Goal: Task Accomplishment & Management: Use online tool/utility

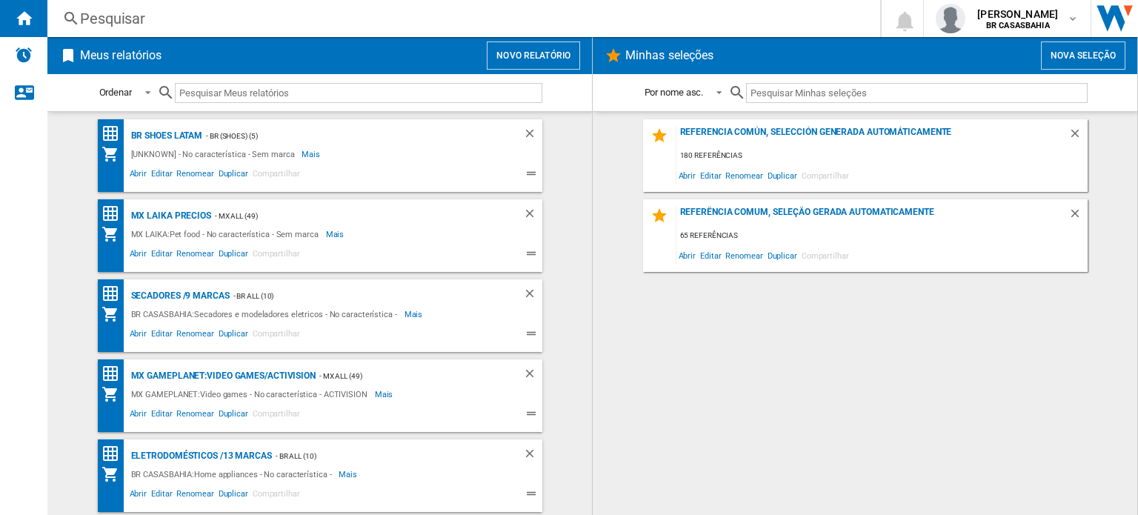
click at [550, 61] on button "Novo relatório" at bounding box center [533, 55] width 93 height 28
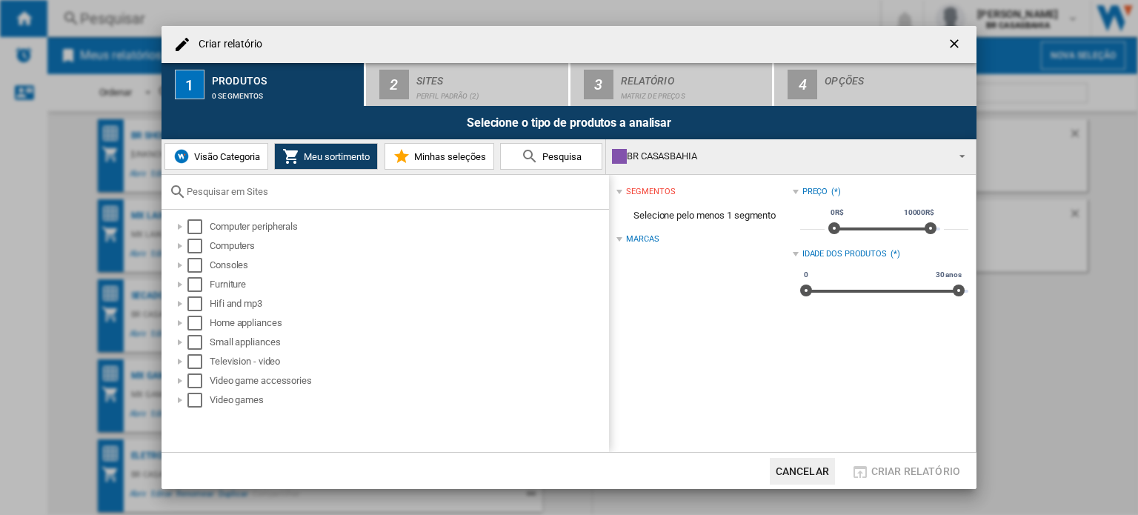
click at [707, 159] on div "BR CASASBAHIA" at bounding box center [779, 156] width 334 height 21
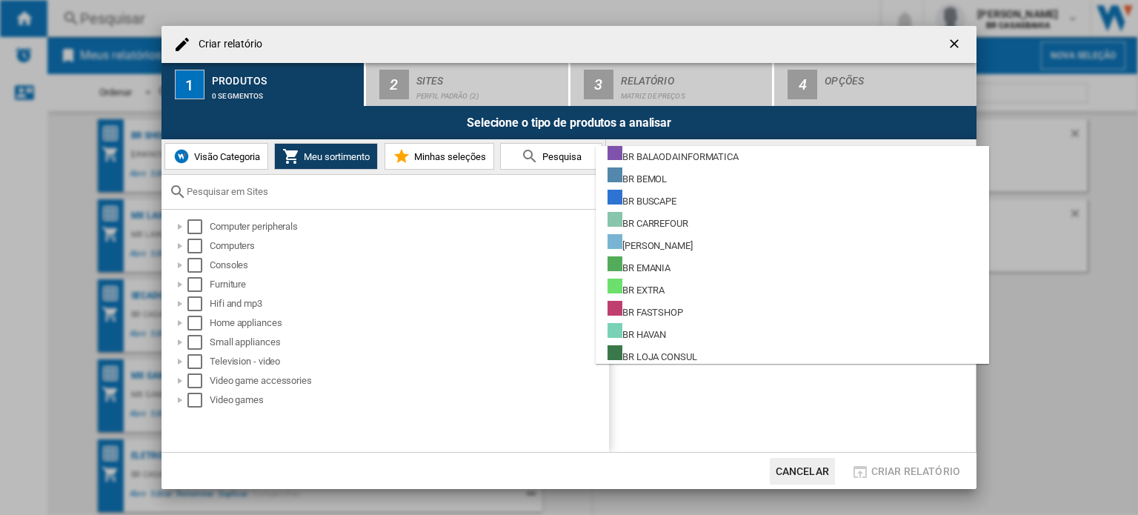
scroll to position [802, 0]
click at [652, 400] on md-backdrop at bounding box center [569, 257] width 1138 height 515
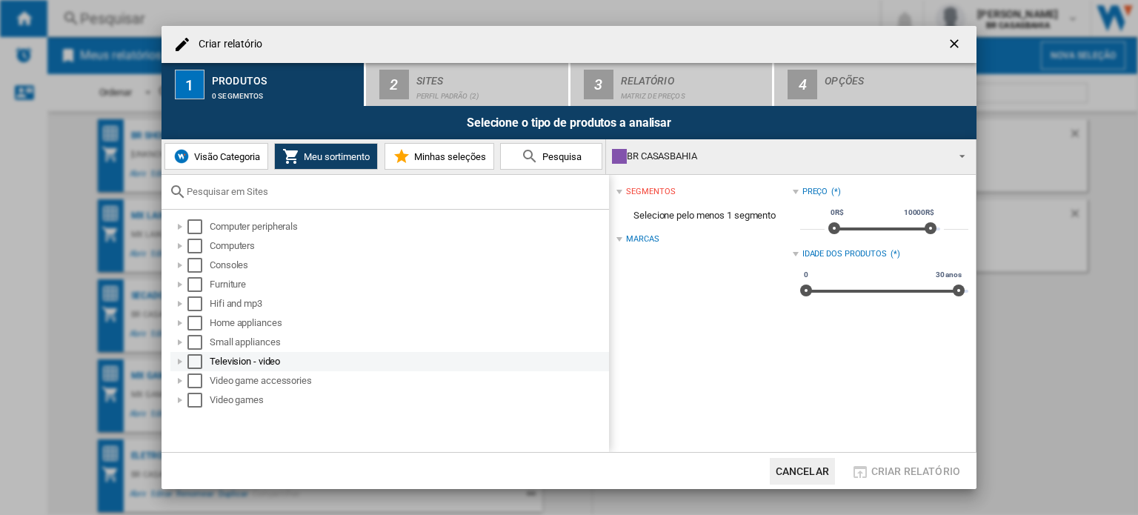
click at [179, 361] on div at bounding box center [180, 361] width 15 height 15
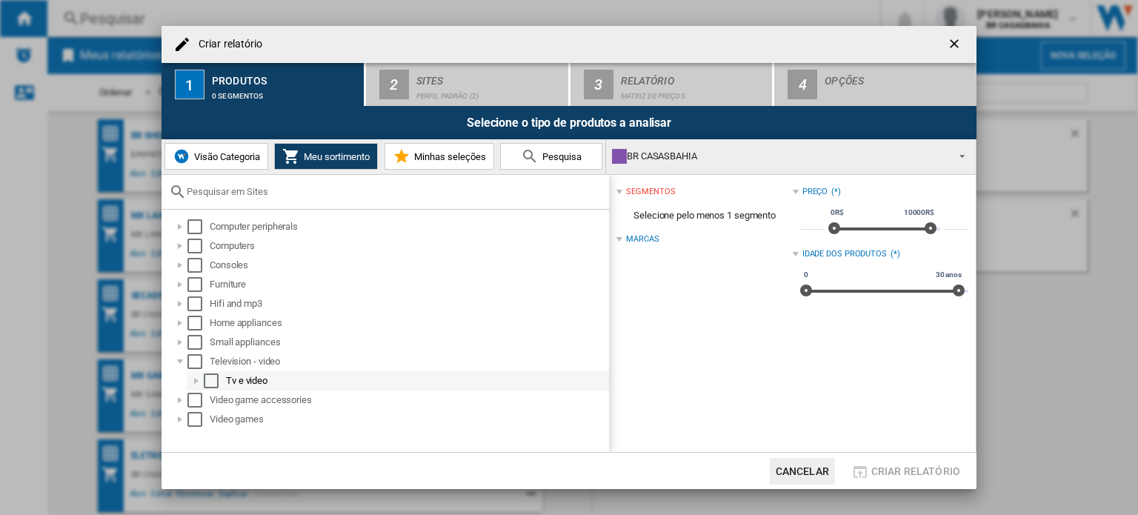
click at [201, 387] on div at bounding box center [196, 380] width 15 height 15
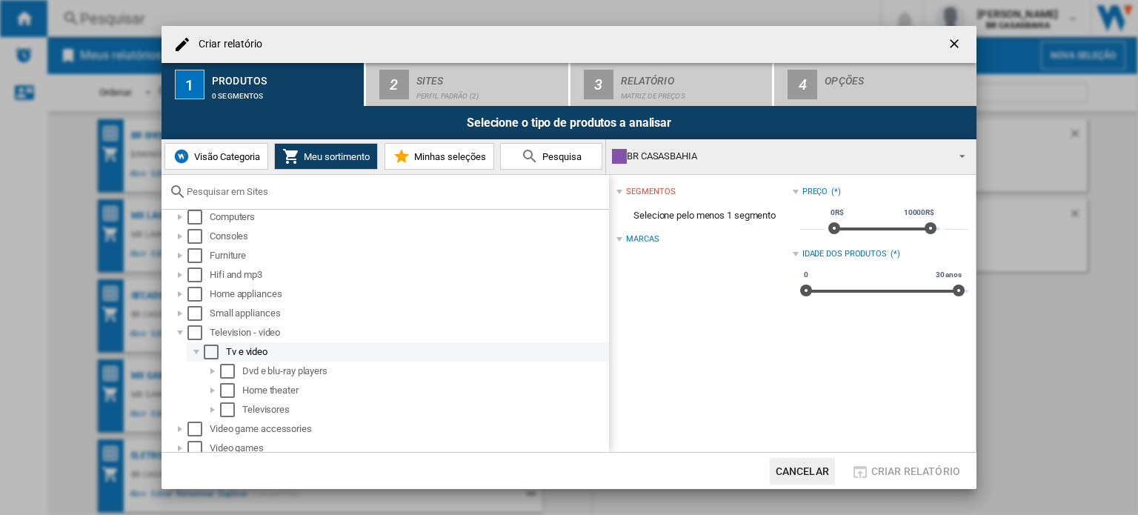
scroll to position [34, 0]
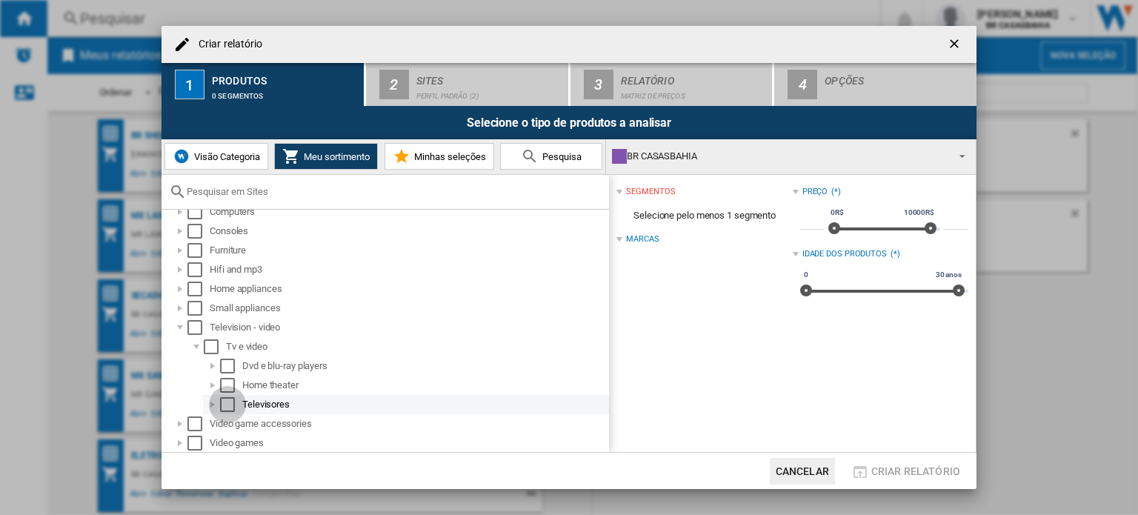
click at [227, 399] on div "Select" at bounding box center [227, 404] width 15 height 15
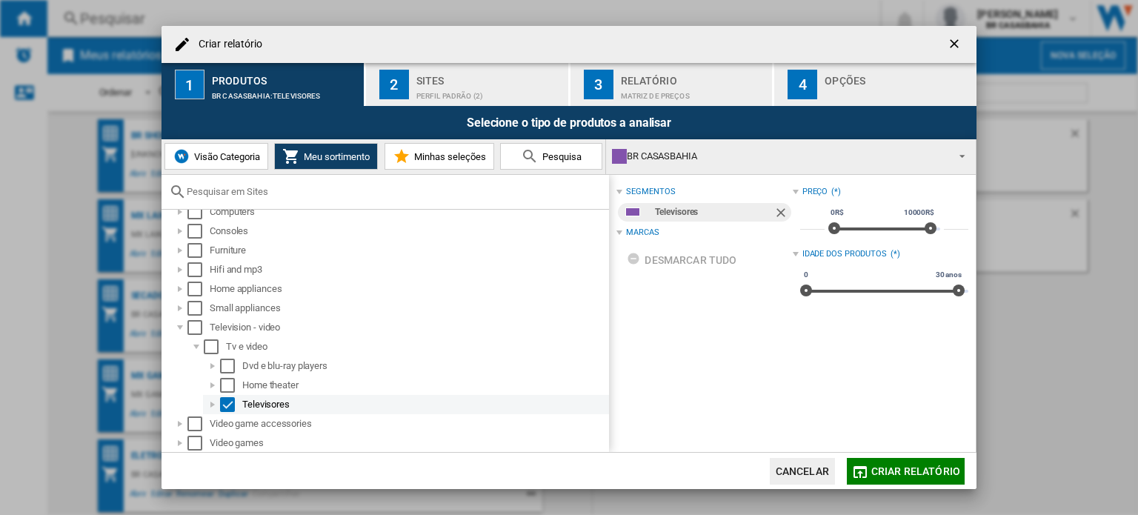
click at [215, 402] on div at bounding box center [212, 404] width 15 height 15
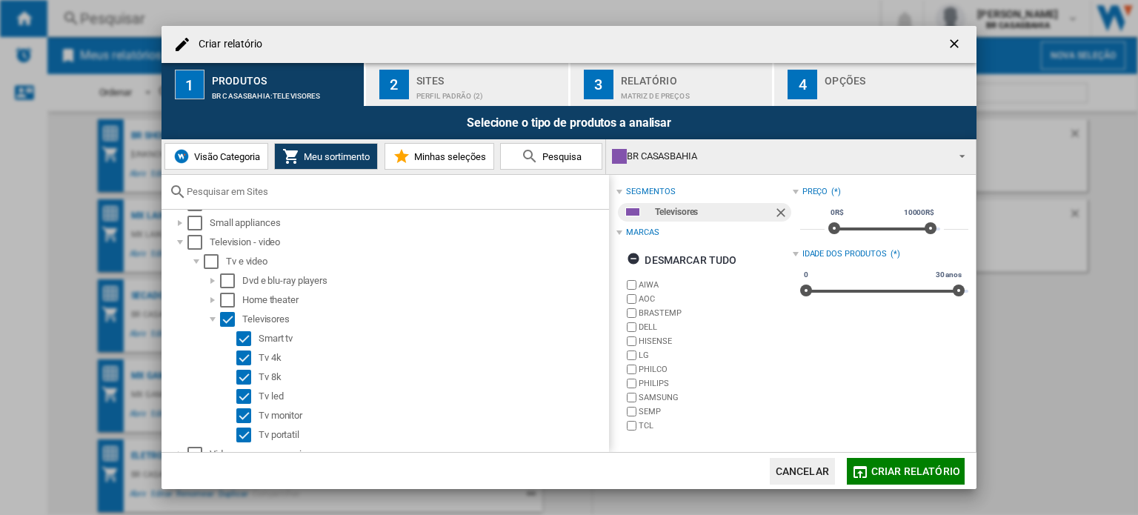
scroll to position [125, 0]
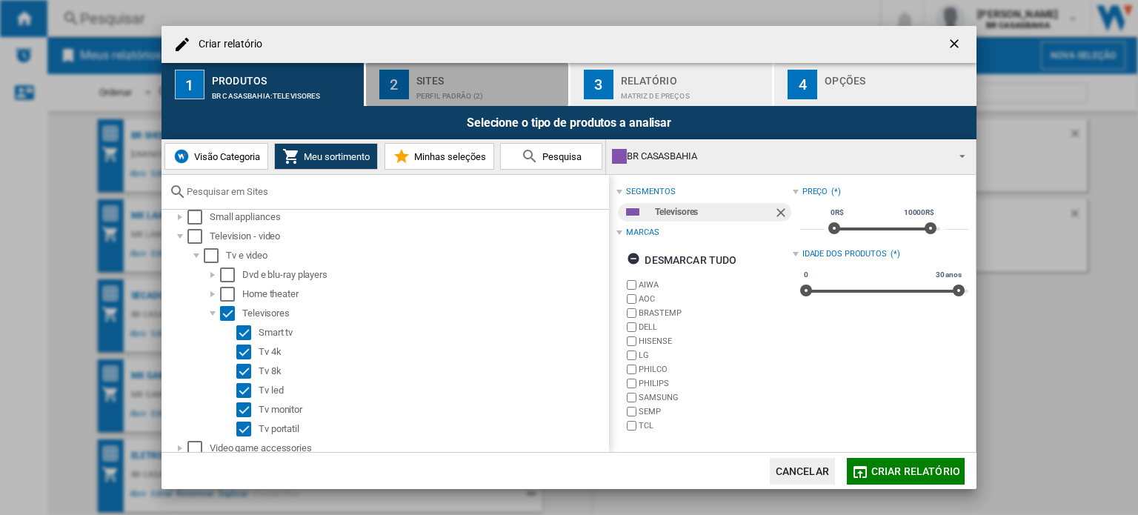
click at [446, 86] on div "Perfil padrão (2)" at bounding box center [489, 92] width 146 height 16
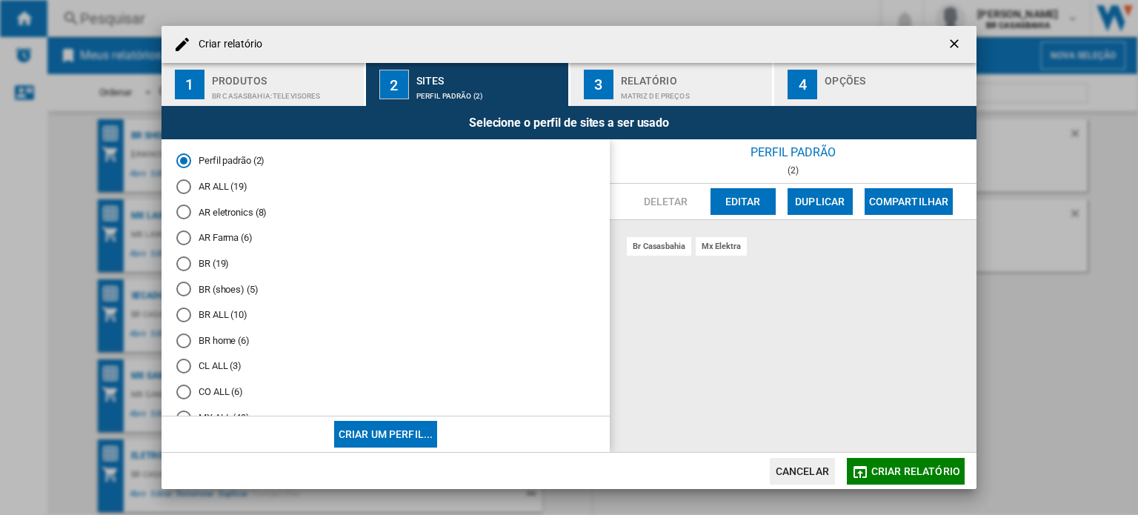
click at [212, 314] on md-radio-button "BR ALL (10)" at bounding box center [385, 315] width 419 height 14
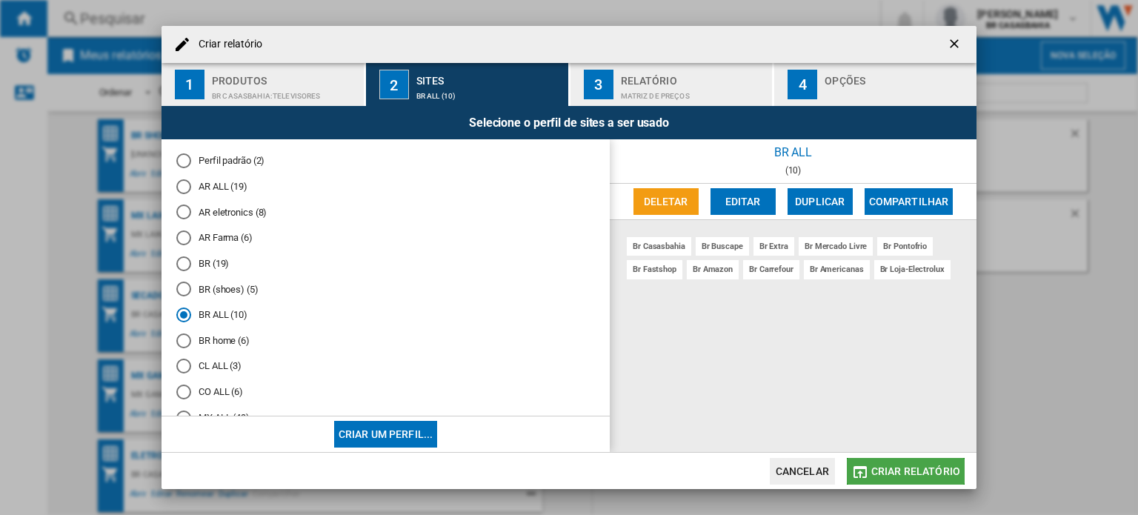
click at [922, 469] on span "Criar relatório" at bounding box center [915, 471] width 89 height 12
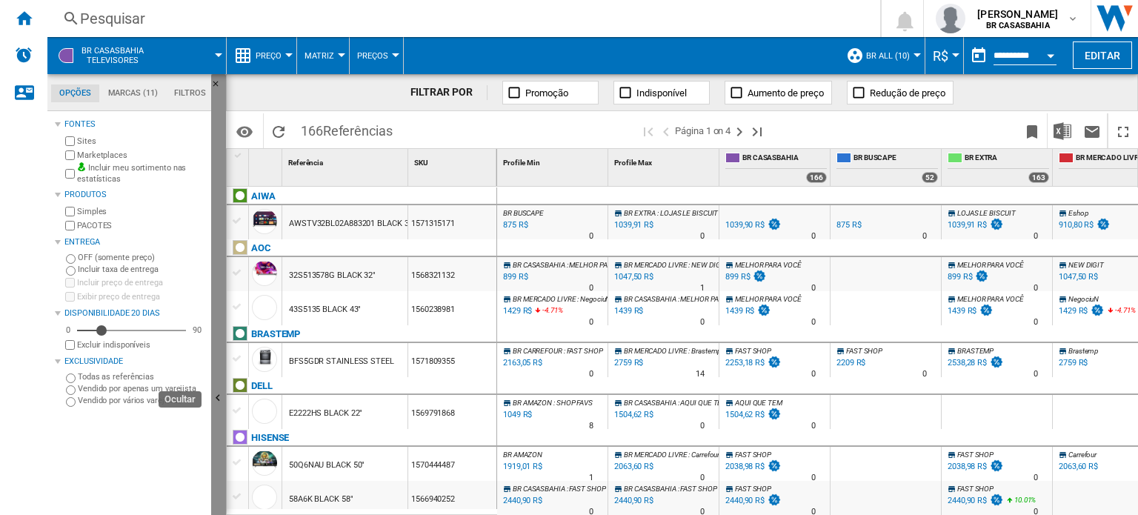
click at [219, 367] on button "Ocultar" at bounding box center [218, 399] width 15 height 650
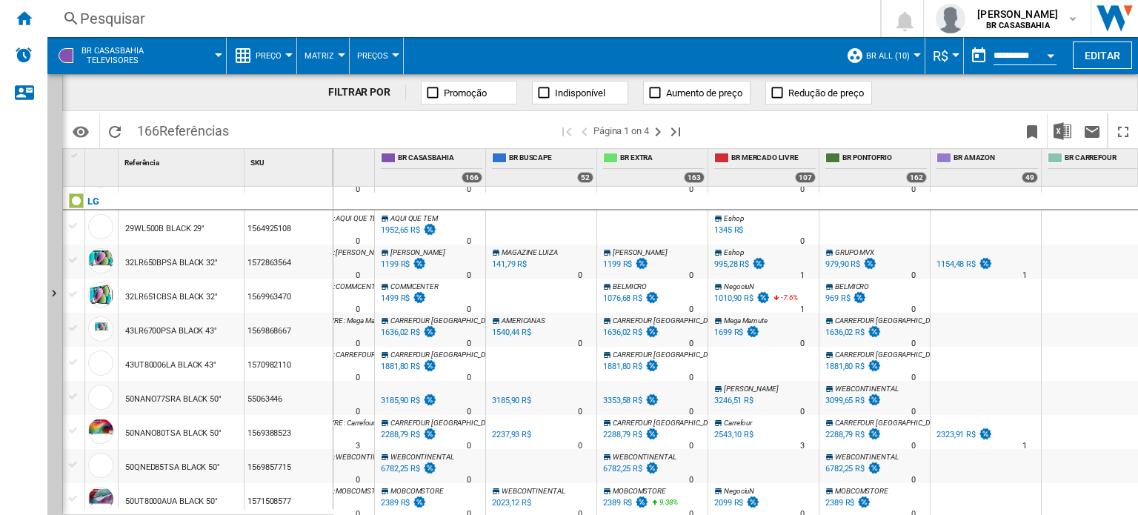
scroll to position [372, 0]
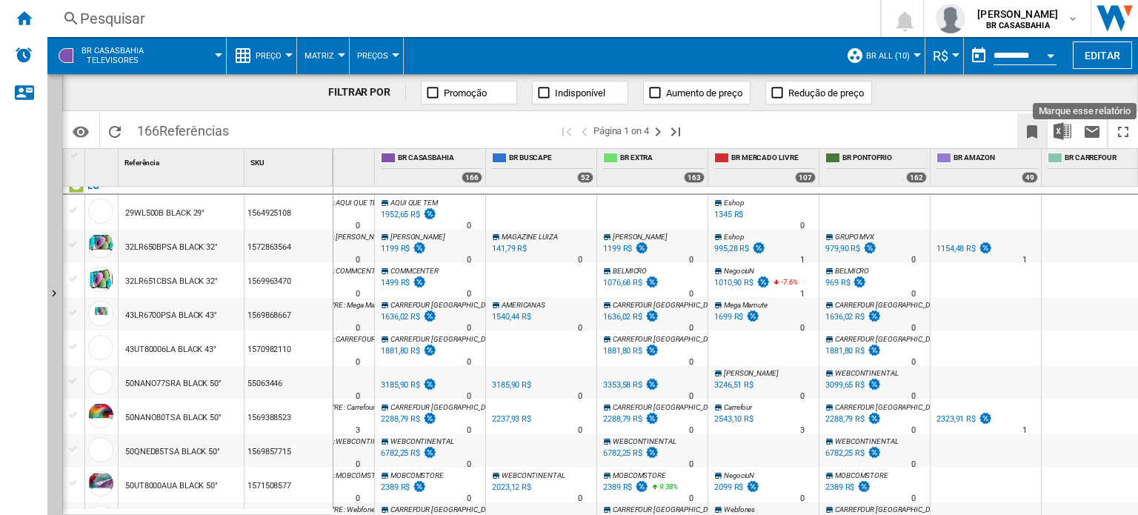
click at [1024, 138] on ng-md-icon "Marque esse relatório" at bounding box center [1032, 132] width 18 height 18
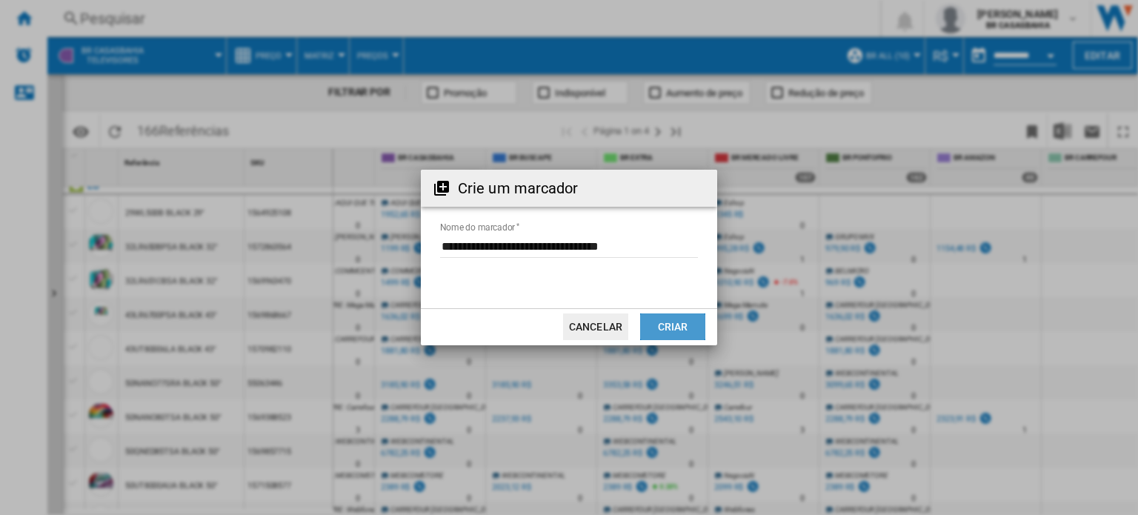
click at [664, 322] on button "Criar" at bounding box center [672, 326] width 65 height 27
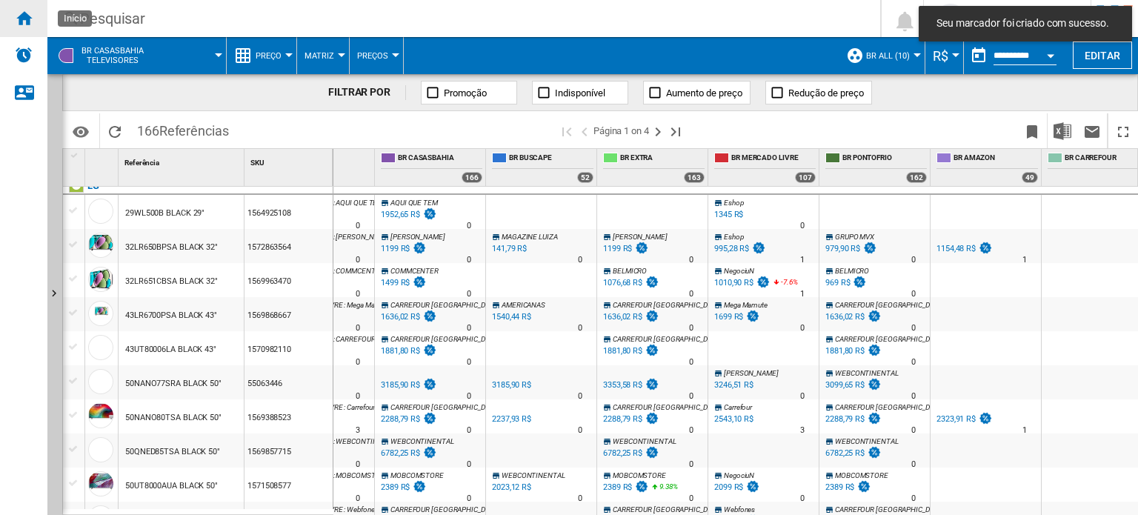
click at [27, 17] on ng-md-icon "Início" at bounding box center [24, 18] width 18 height 18
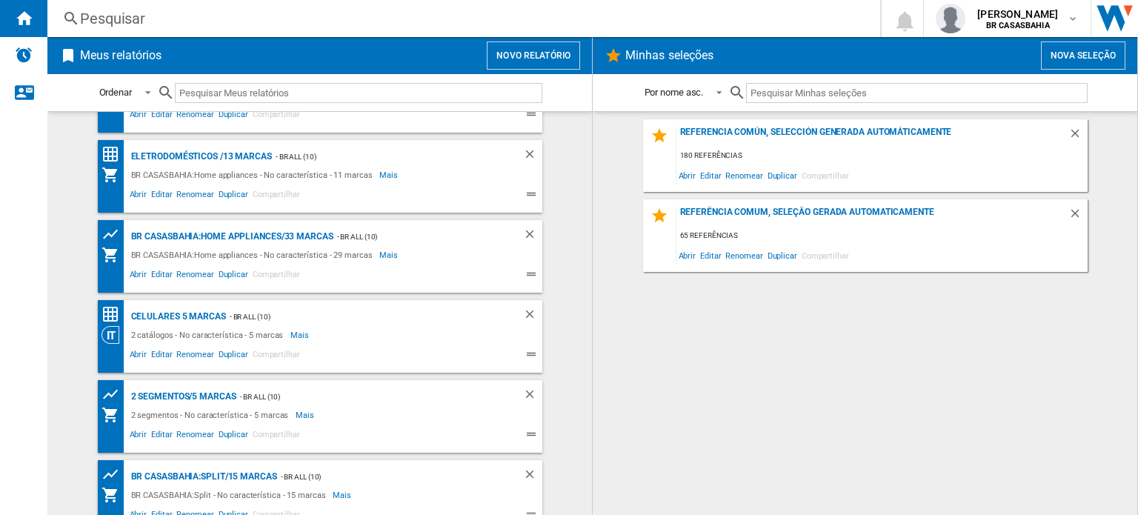
scroll to position [396, 0]
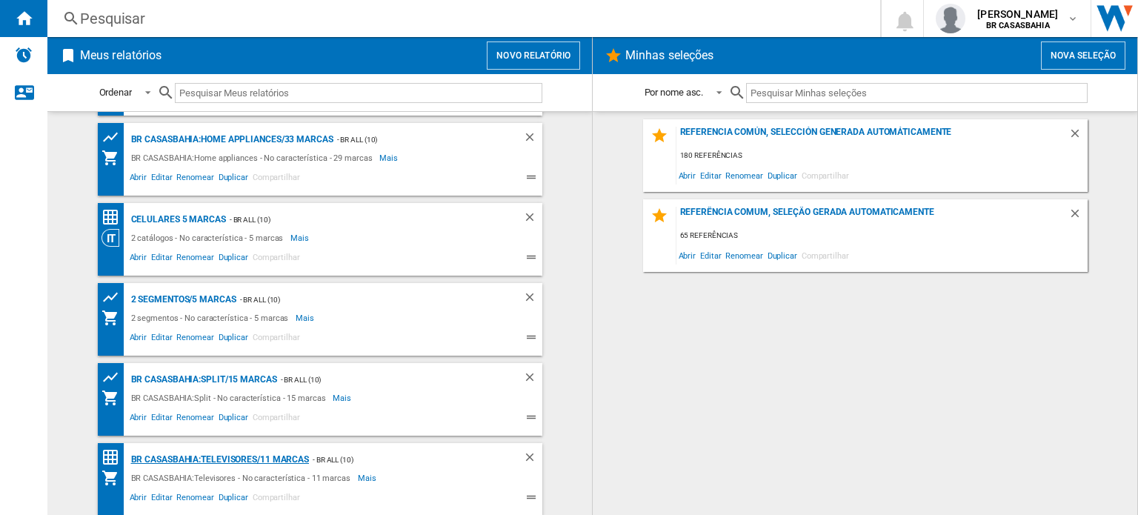
click at [257, 459] on div "BR CASASBAHIA:Televisores/11 marcas" at bounding box center [218, 459] width 182 height 19
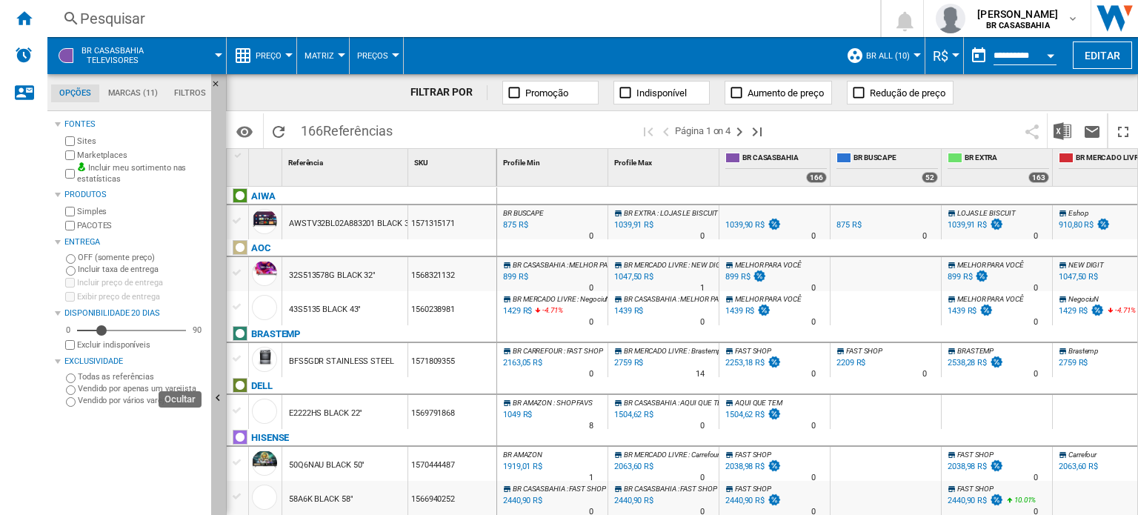
click at [221, 391] on ng-md-icon "Ocultar" at bounding box center [220, 400] width 18 height 18
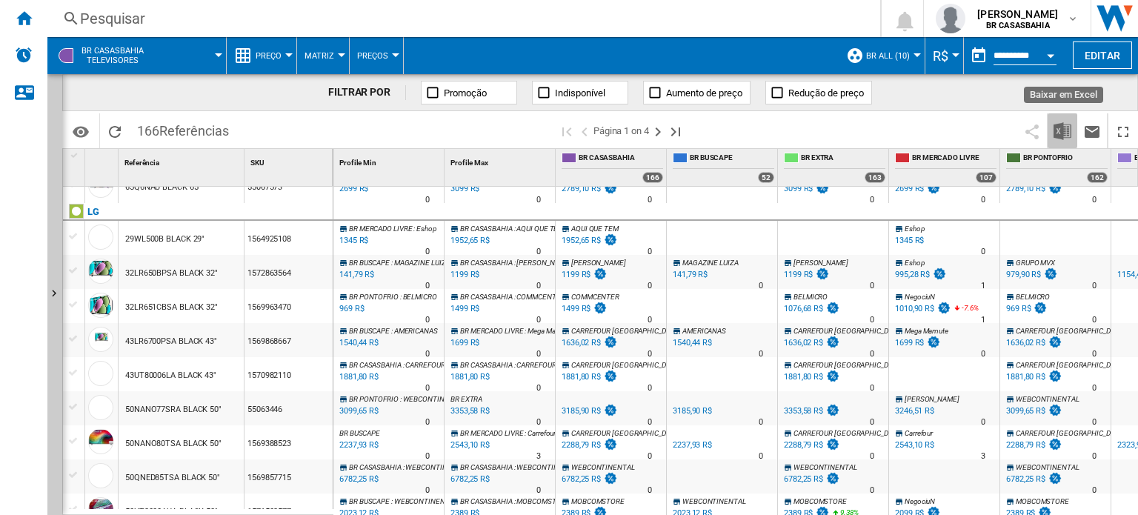
click at [1072, 123] on button "Baixar em Excel" at bounding box center [1062, 130] width 30 height 35
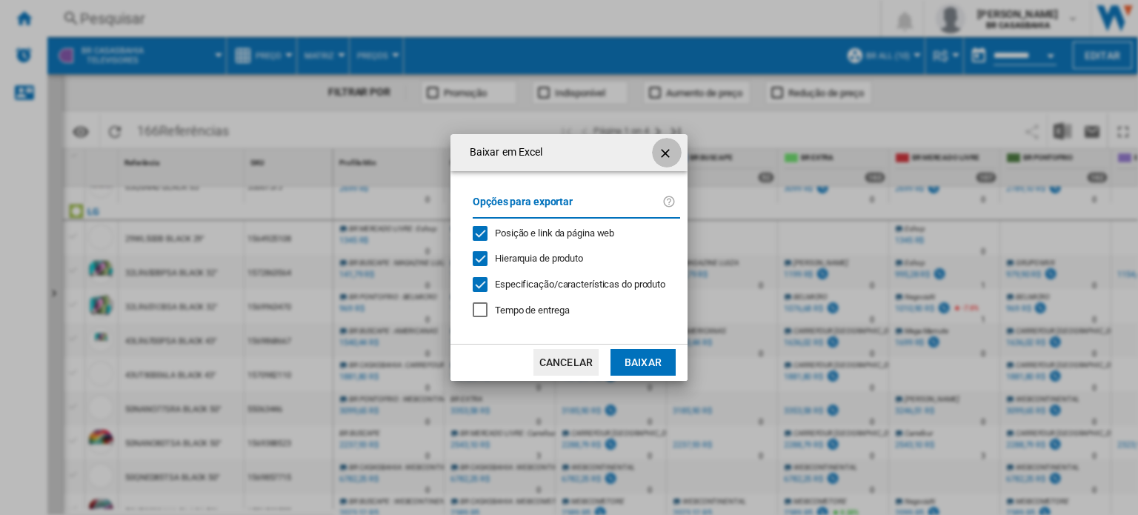
click at [669, 153] on ng-md-icon "getI18NText('BUTTONS.CLOSE_DIALOG')" at bounding box center [667, 153] width 18 height 18
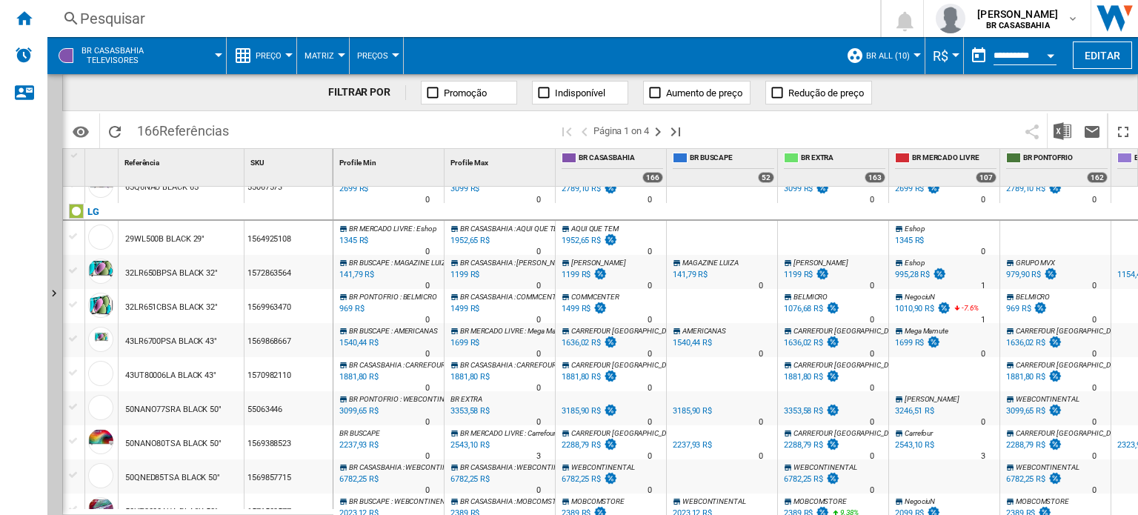
click at [270, 51] on span "Preço" at bounding box center [269, 56] width 26 height 10
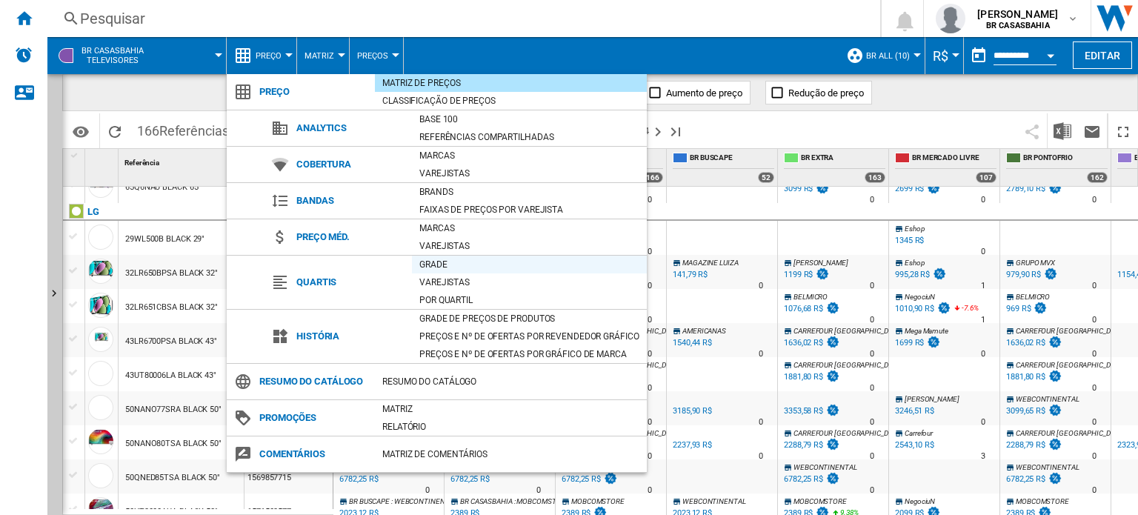
click at [437, 266] on div "Grade" at bounding box center [529, 264] width 235 height 15
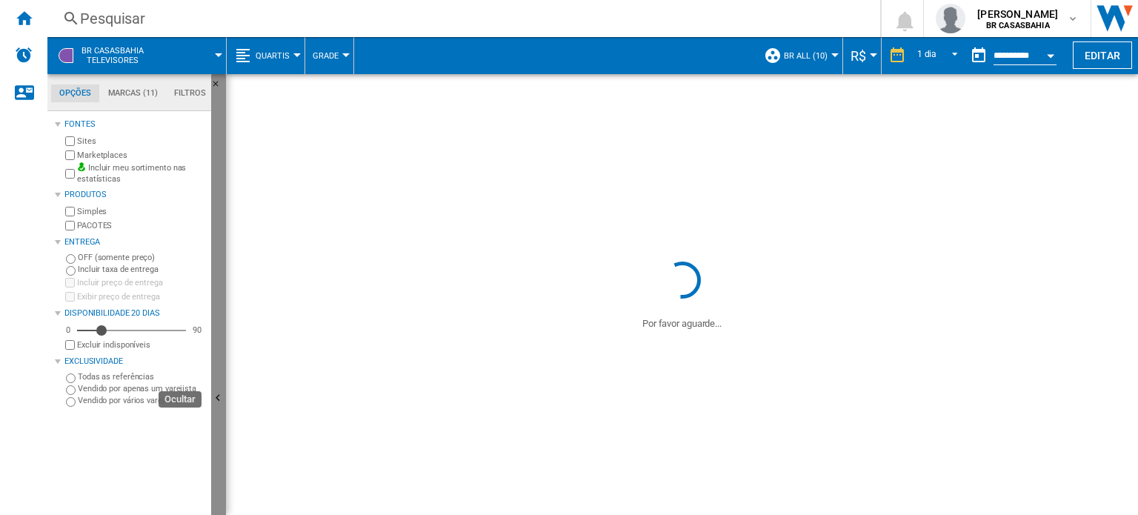
click at [222, 311] on button "Ocultar" at bounding box center [218, 399] width 15 height 650
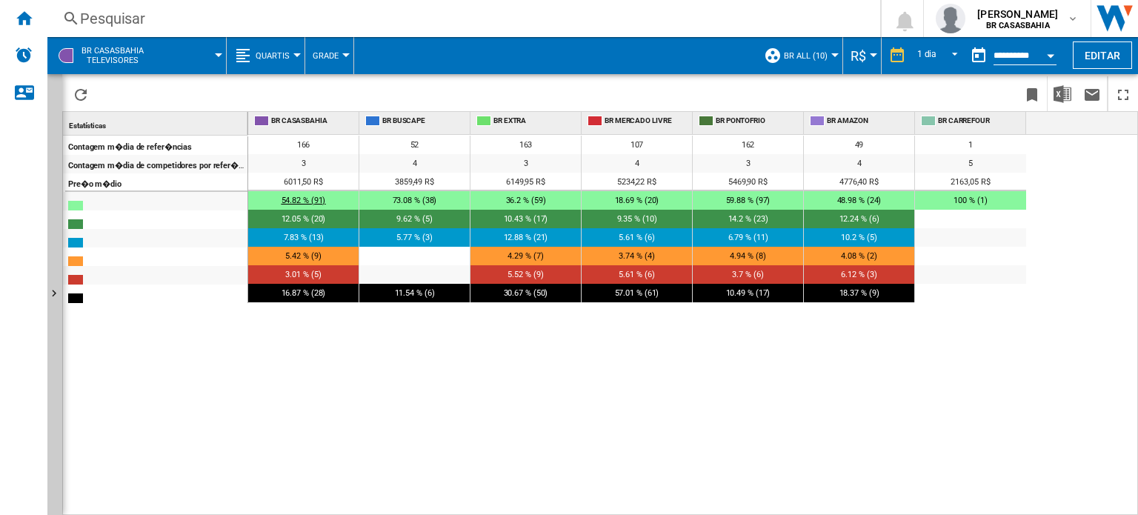
click at [319, 198] on span "54.82 % (91)" at bounding box center [303, 201] width 44 height 10
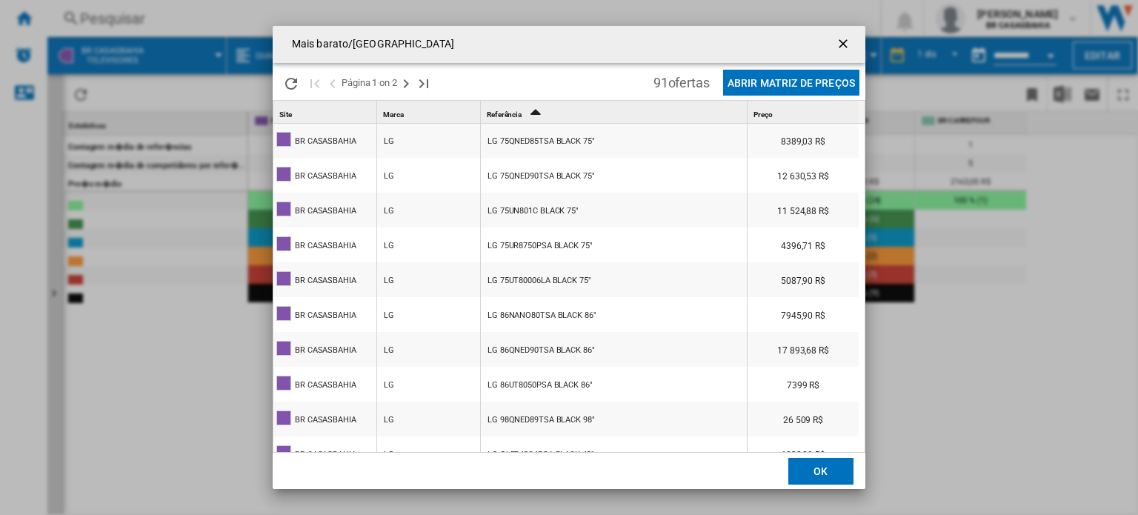
scroll to position [459, 0]
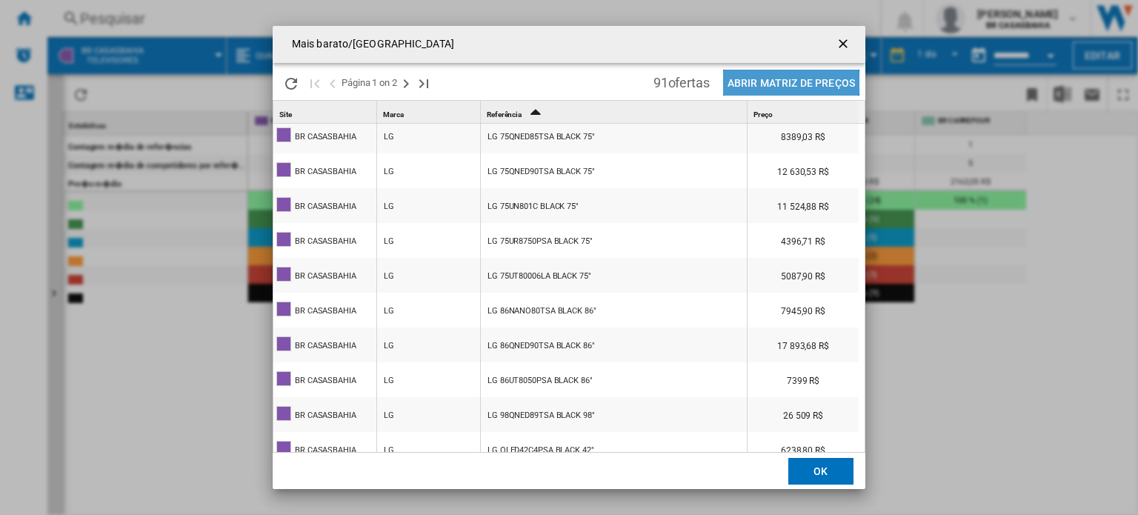
click at [785, 82] on button "Abrir Matriz de preços" at bounding box center [791, 83] width 136 height 26
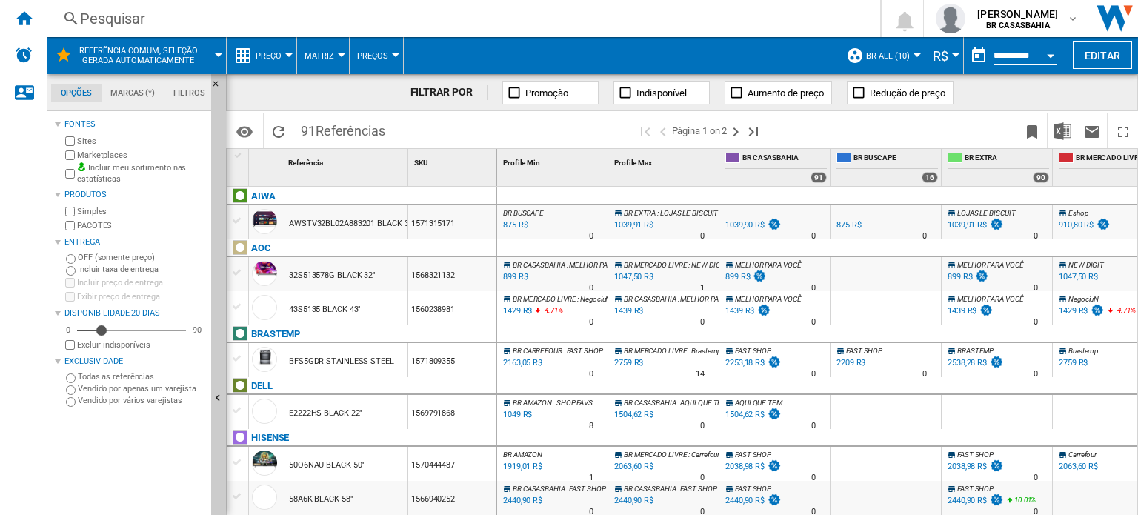
click at [285, 54] on div at bounding box center [288, 55] width 7 height 4
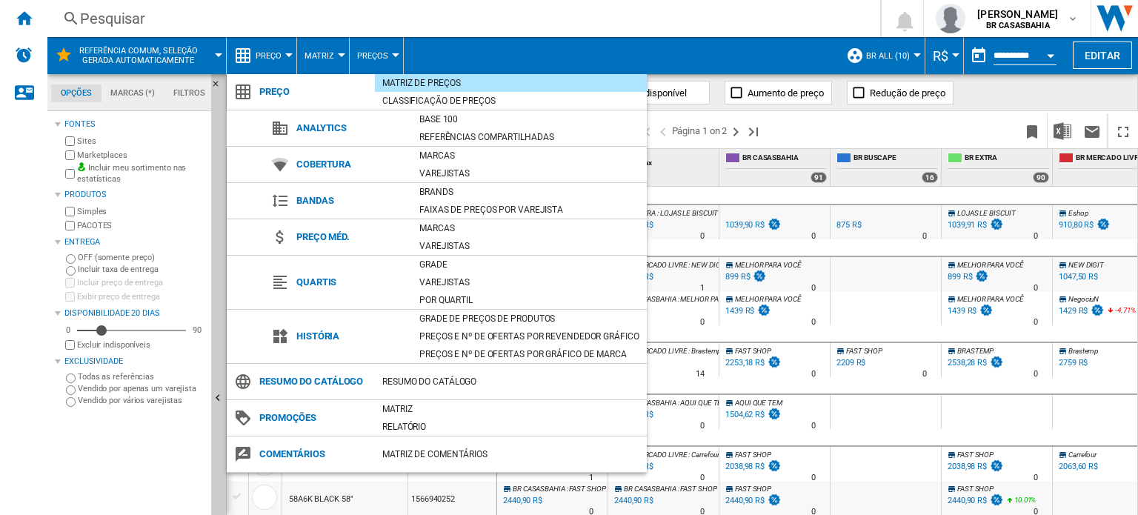
click at [459, 313] on md-backdrop at bounding box center [569, 257] width 1138 height 515
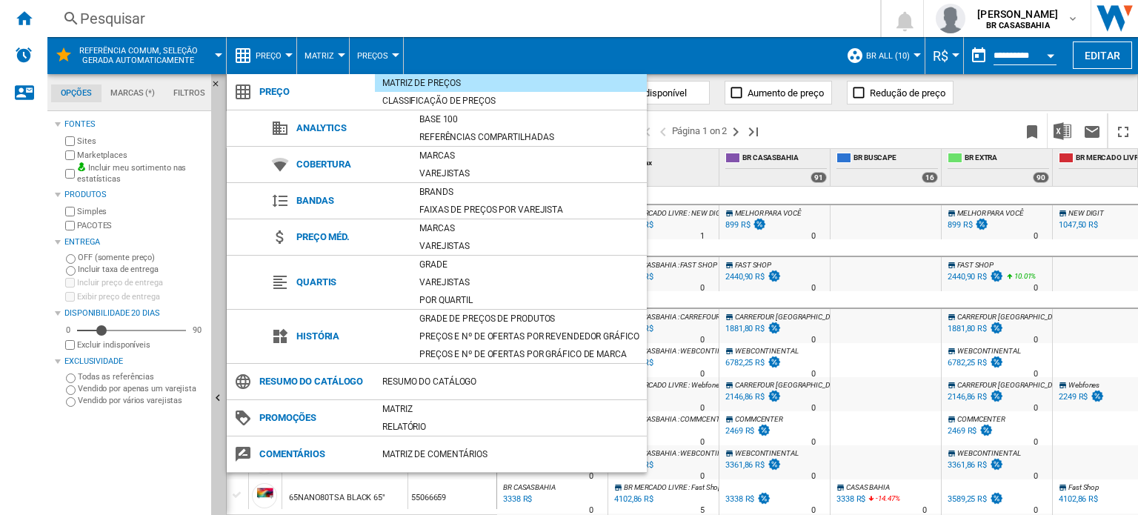
click at [475, 316] on md-backdrop at bounding box center [569, 257] width 1138 height 515
click at [444, 313] on div "Grade de preços de produtos" at bounding box center [529, 318] width 235 height 15
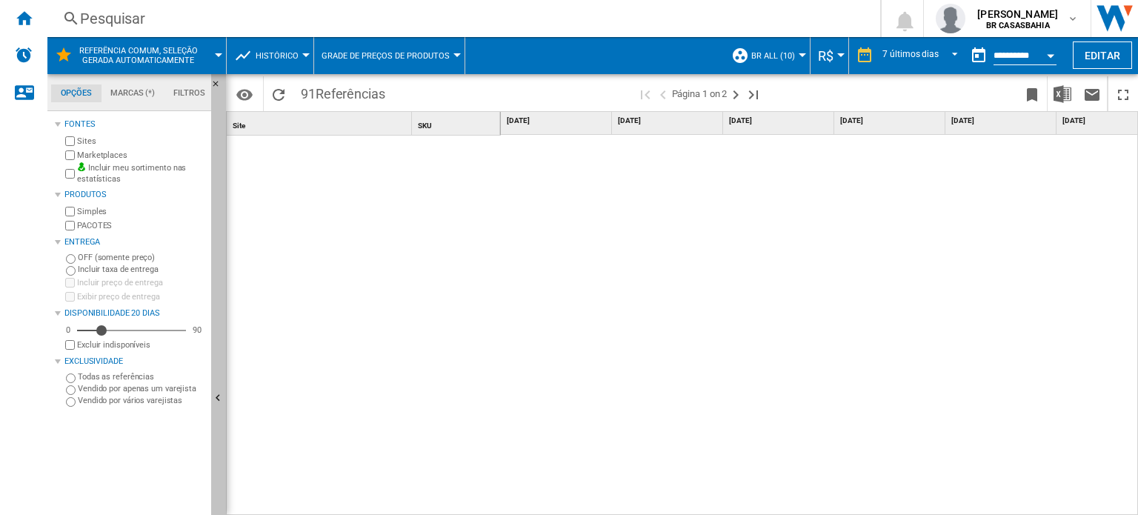
click at [219, 343] on button "Ocultar" at bounding box center [218, 399] width 15 height 650
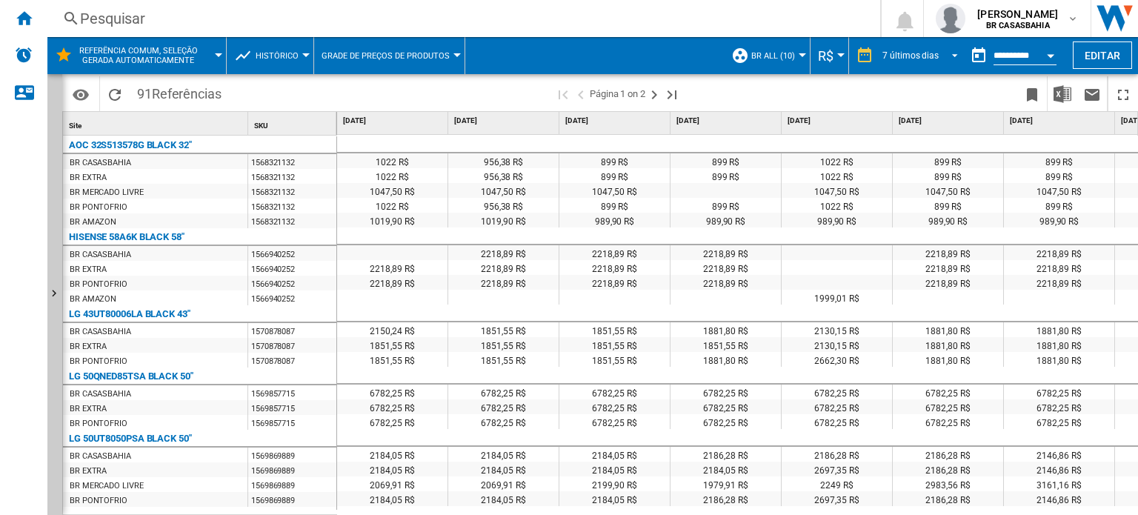
click at [948, 50] on span "REPORTS.WIZARD.STEPS.REPORT.STEPS.REPORT_OPTIONS.PERIOD: 7 últimos dias" at bounding box center [951, 53] width 18 height 13
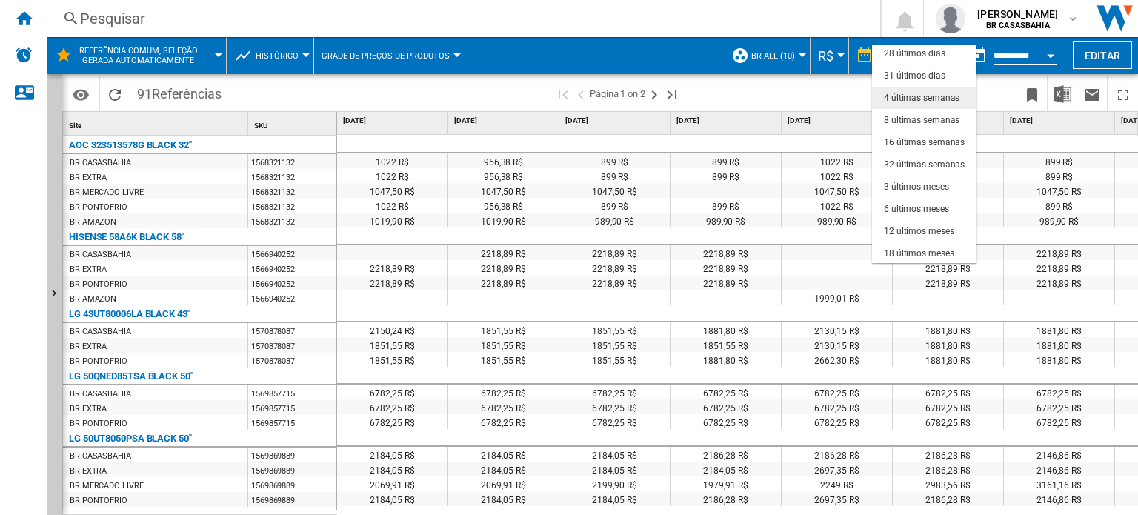
scroll to position [92, 0]
click at [1043, 53] on md-backdrop at bounding box center [569, 257] width 1138 height 515
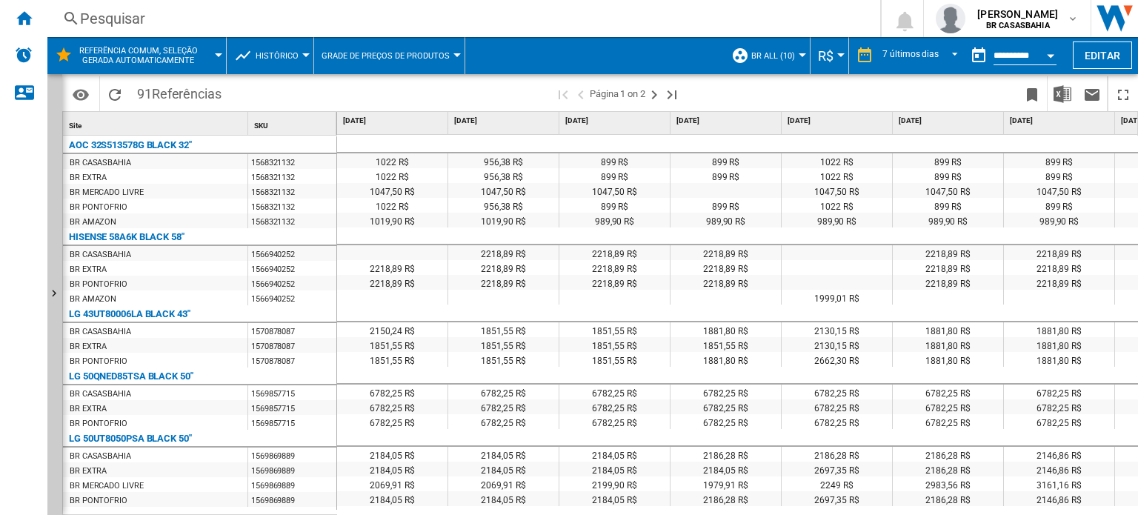
click at [1043, 53] on button "Open calendar" at bounding box center [1050, 53] width 27 height 27
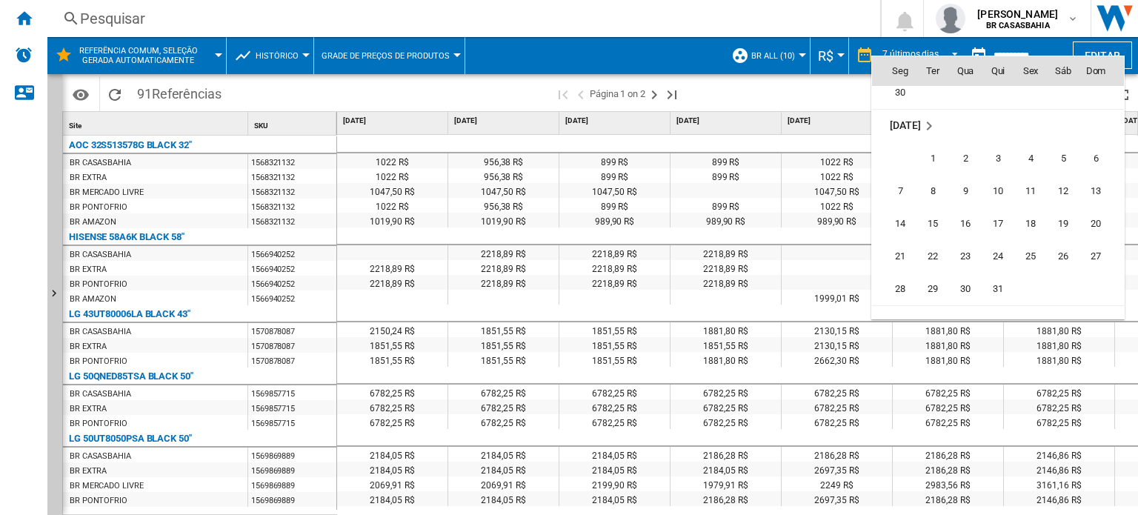
scroll to position [6847, 0]
click at [453, 51] on div at bounding box center [569, 257] width 1138 height 515
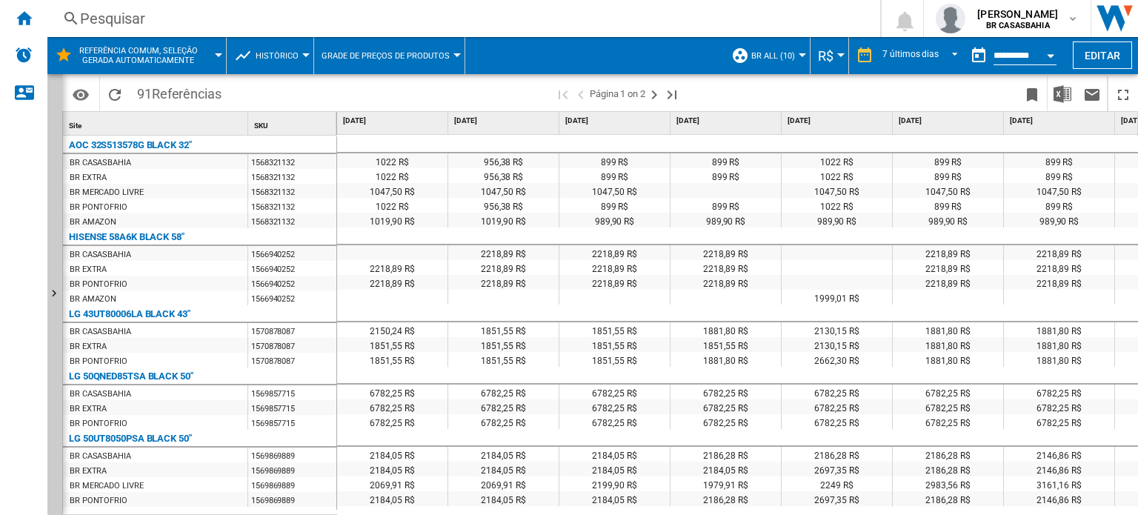
click at [453, 51] on button "Grade de preços de produtos" at bounding box center [389, 55] width 136 height 37
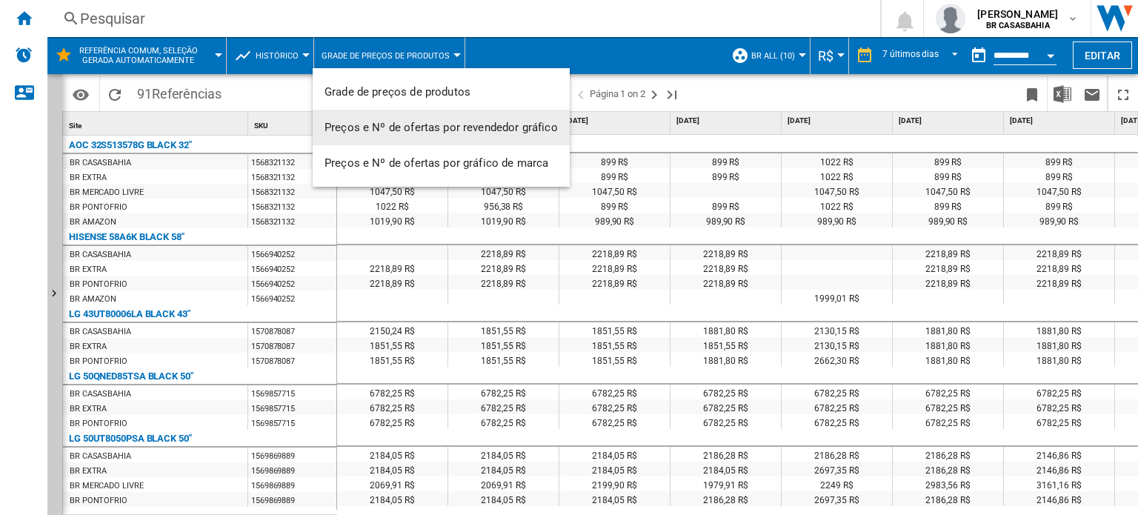
click at [435, 124] on span "Preços e Nº de ofertas por revendedor gráfico" at bounding box center [440, 127] width 233 height 13
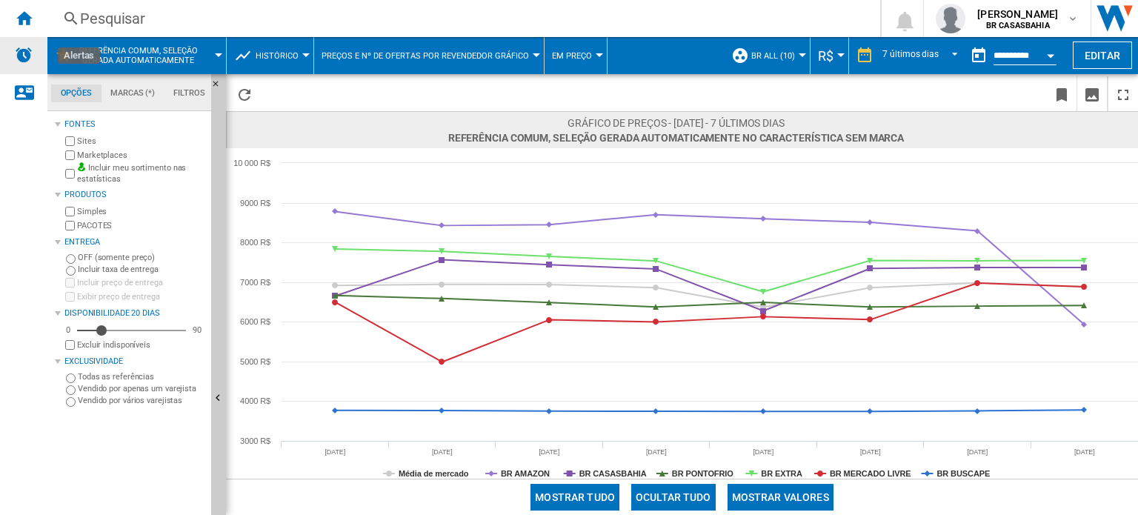
click at [28, 50] on img "Alertas" at bounding box center [24, 55] width 18 height 18
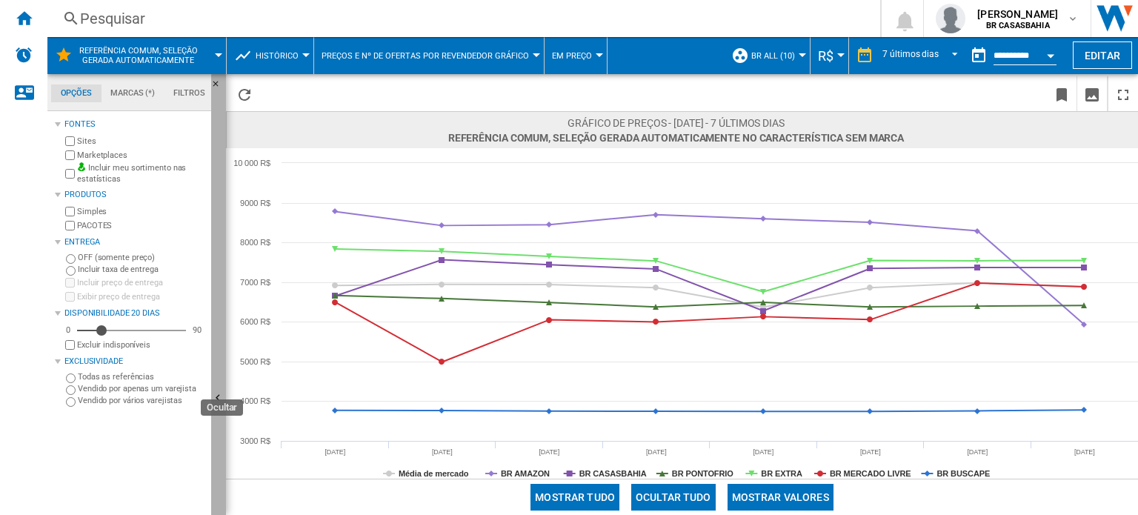
click at [219, 341] on button "Ocultar" at bounding box center [218, 399] width 15 height 650
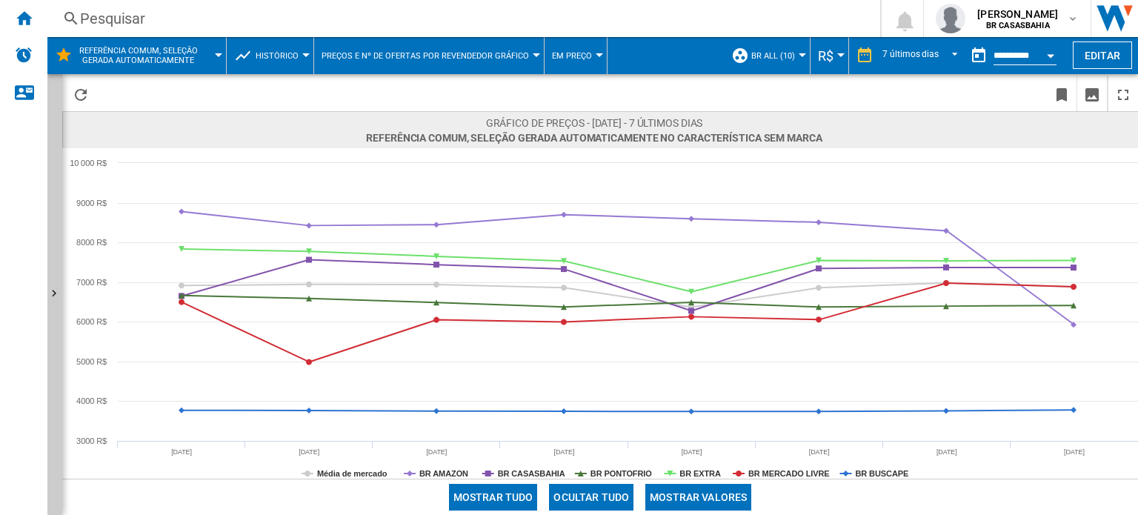
click at [293, 51] on span "Histórico" at bounding box center [277, 56] width 43 height 10
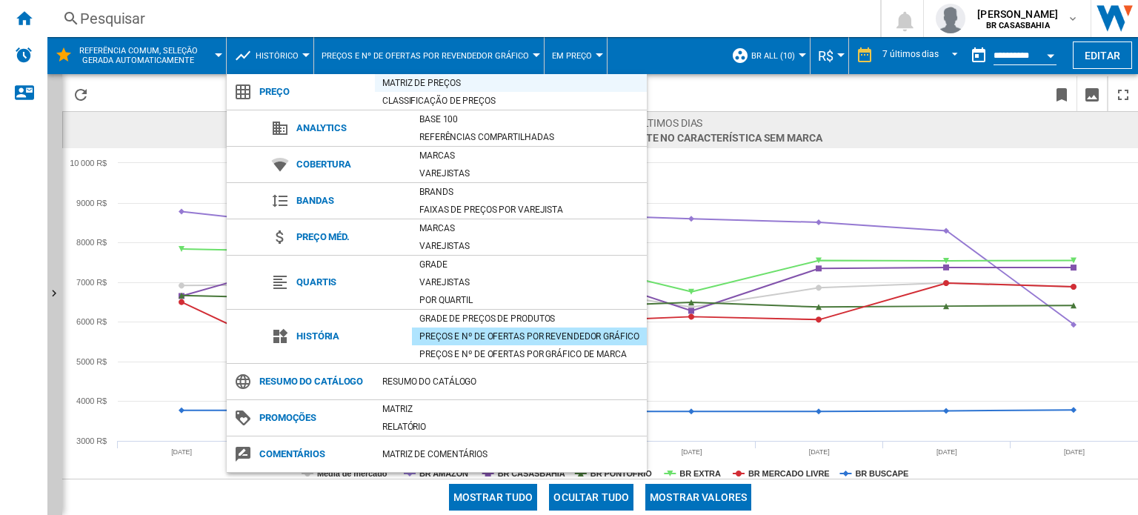
click at [436, 85] on div "Matriz de preços" at bounding box center [511, 83] width 272 height 15
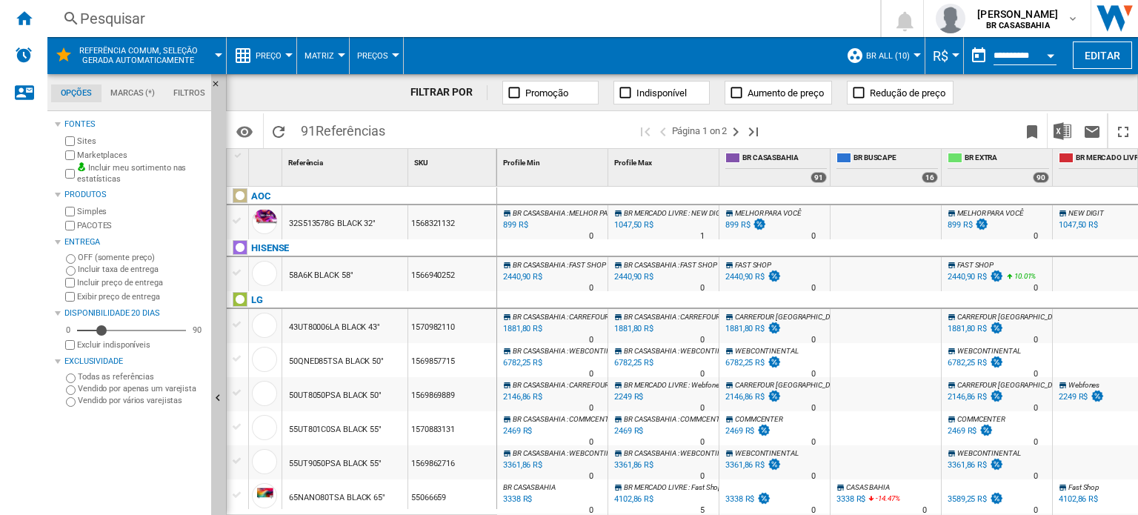
scroll to position [27, 0]
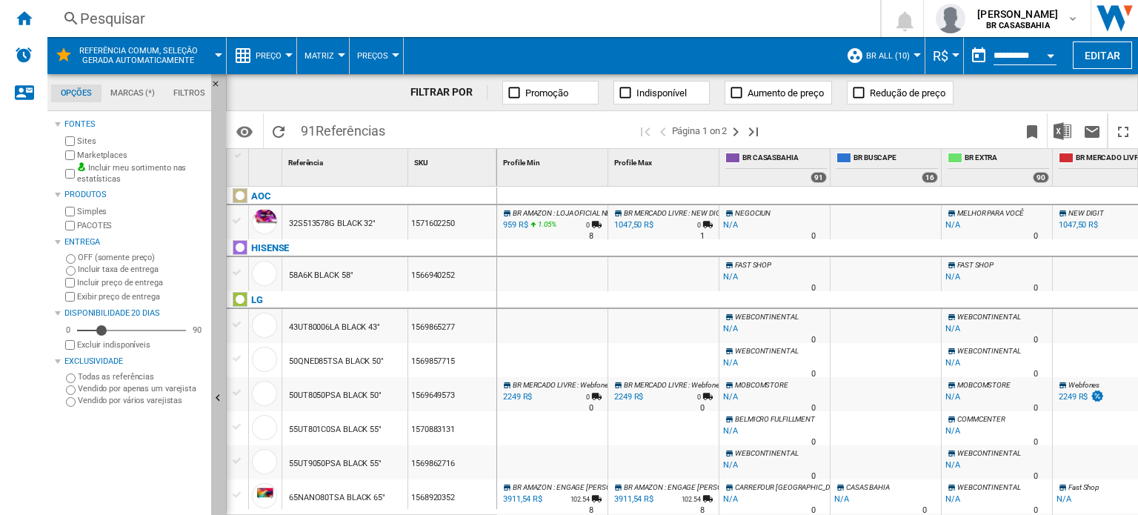
click at [214, 374] on button "Ocultar" at bounding box center [218, 399] width 15 height 650
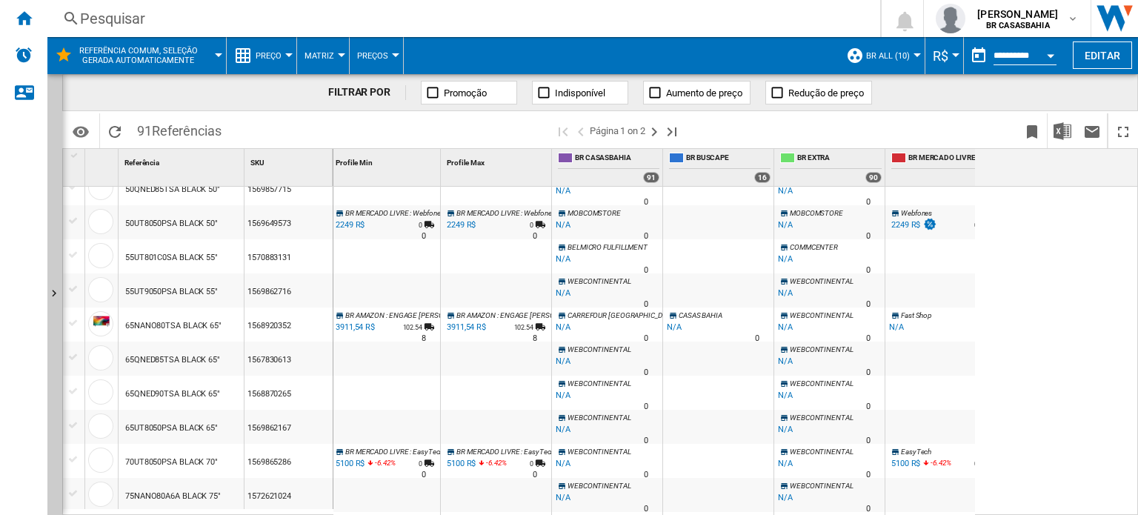
scroll to position [172, 4]
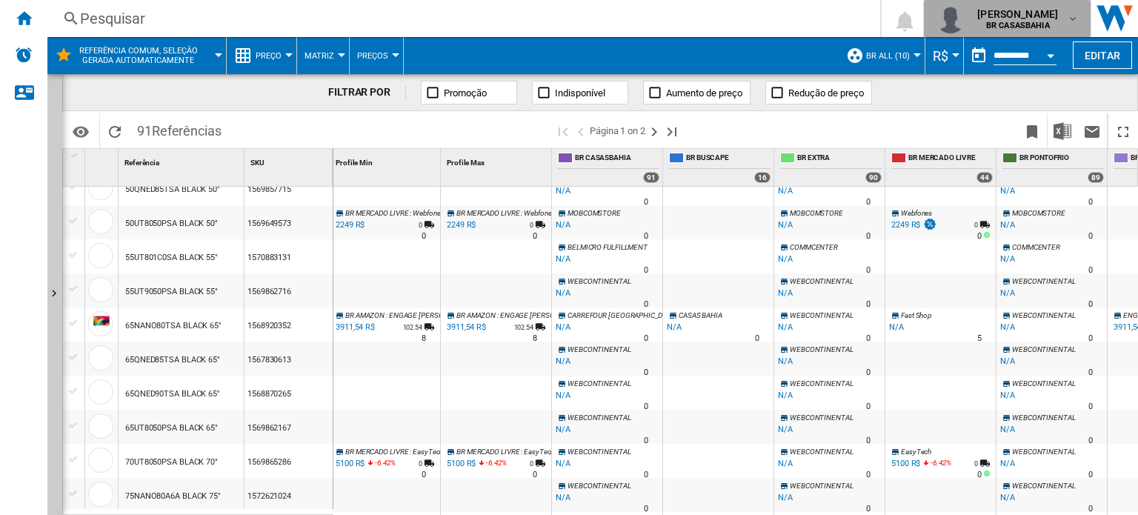
click at [1067, 29] on div "[PERSON_NAME] [GEOGRAPHIC_DATA]" at bounding box center [1007, 19] width 143 height 30
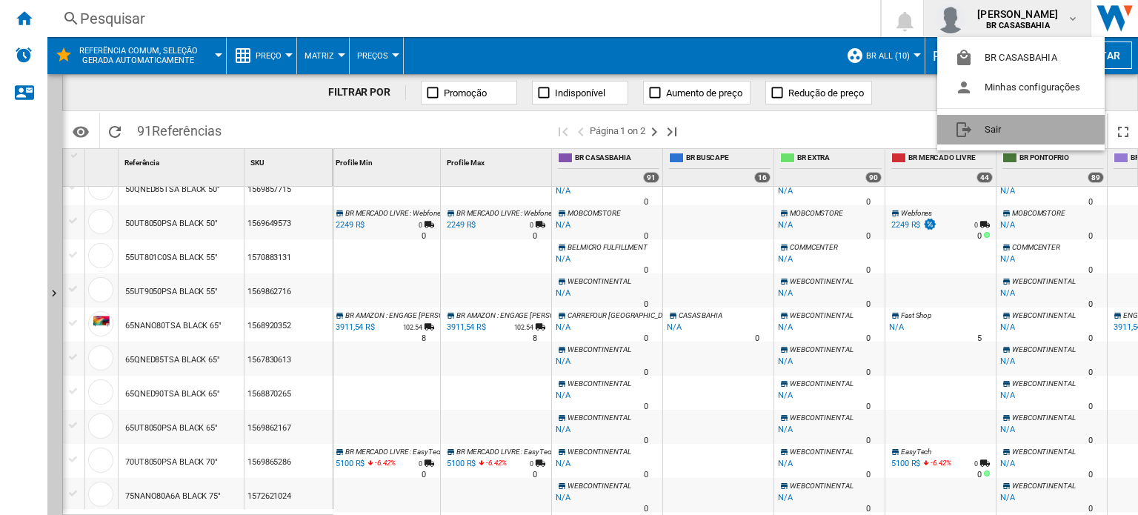
click at [1027, 128] on button "Sair" at bounding box center [1020, 130] width 167 height 30
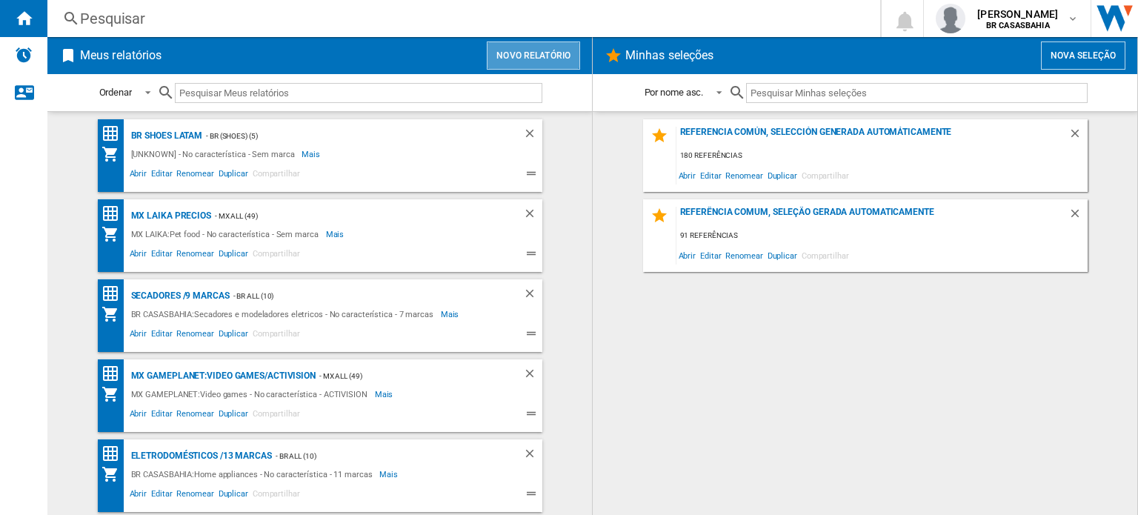
click at [546, 49] on button "Novo relatório" at bounding box center [533, 55] width 93 height 28
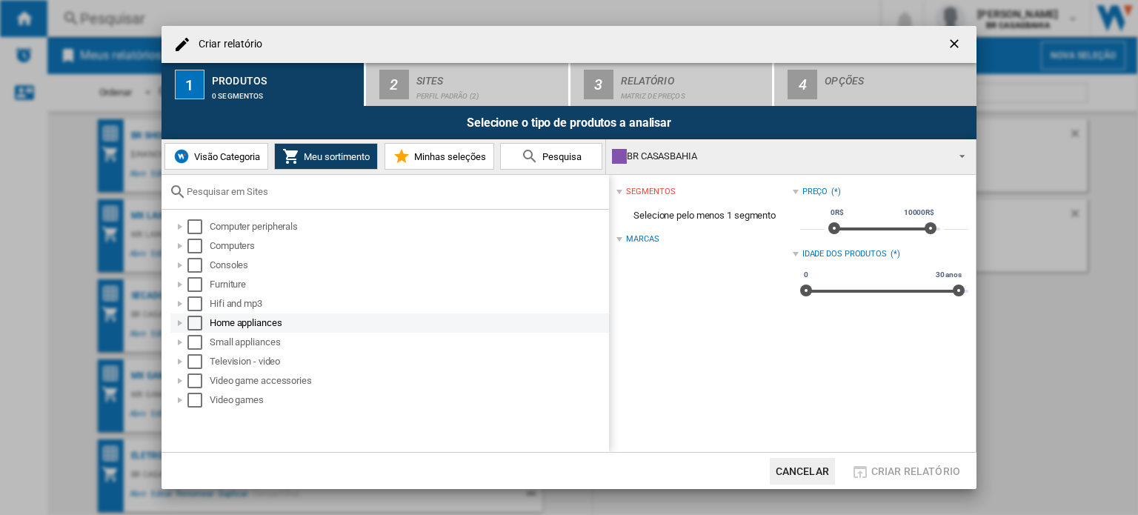
click at [182, 323] on div at bounding box center [180, 323] width 15 height 15
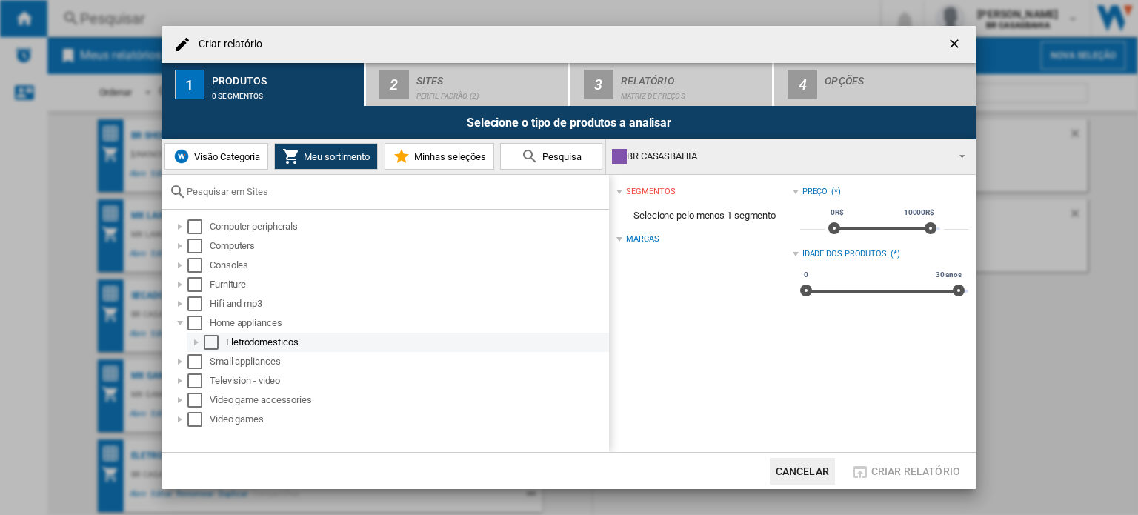
click at [194, 338] on div at bounding box center [196, 342] width 15 height 15
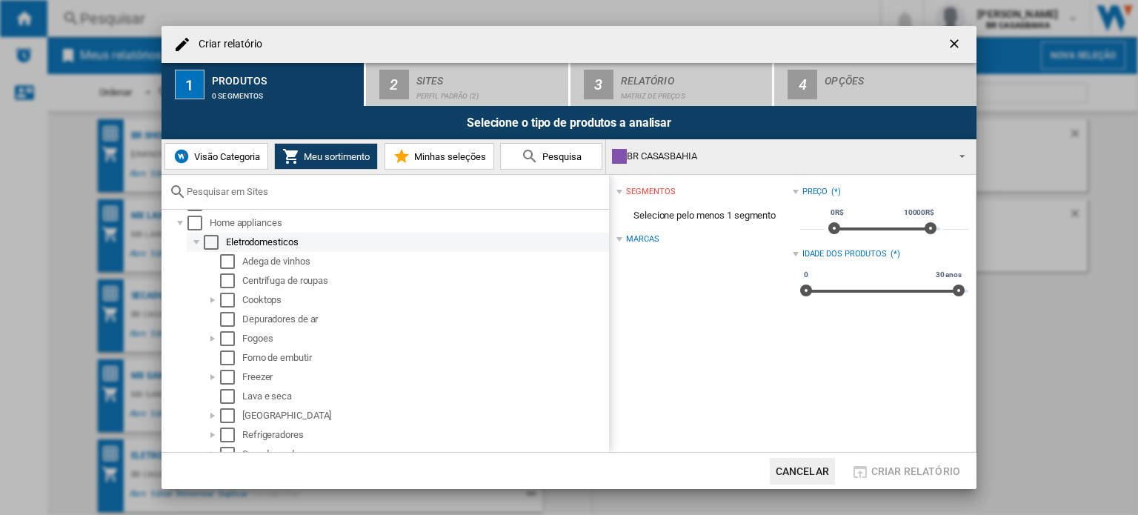
scroll to position [96, 0]
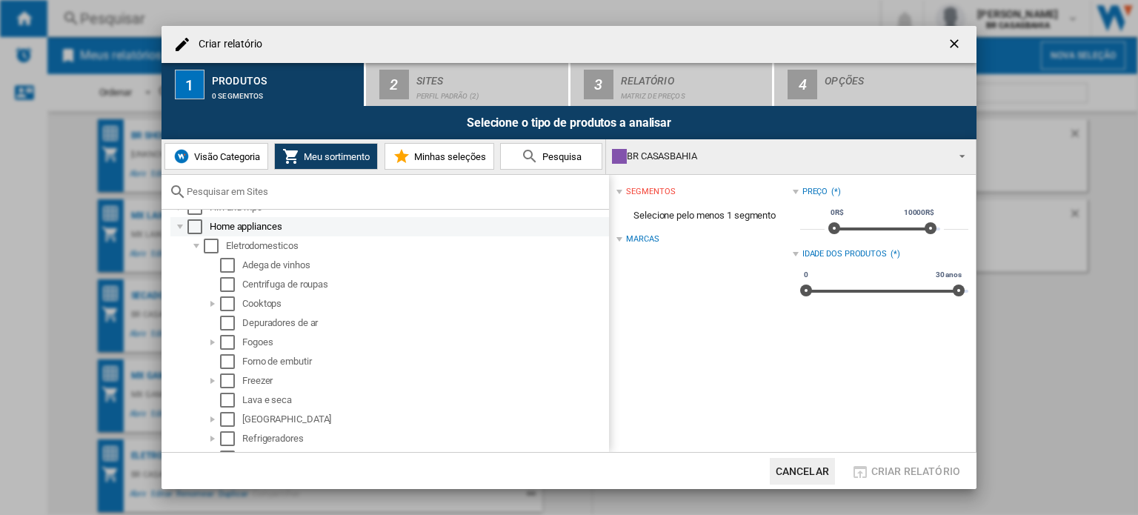
drag, startPoint x: 393, startPoint y: 340, endPoint x: 181, endPoint y: 222, distance: 242.4
click at [181, 222] on div at bounding box center [180, 226] width 15 height 15
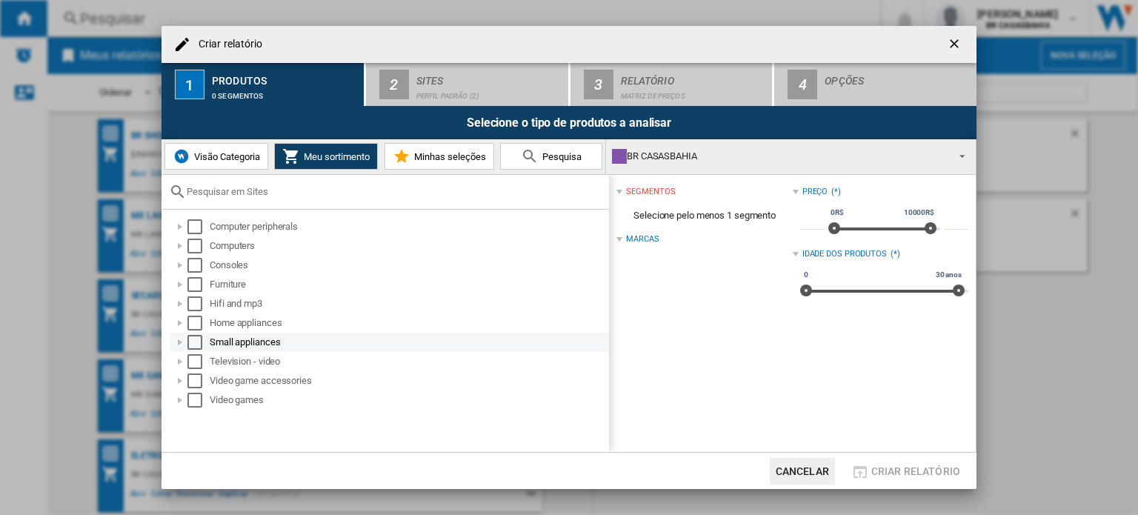
click at [180, 348] on div at bounding box center [180, 342] width 15 height 15
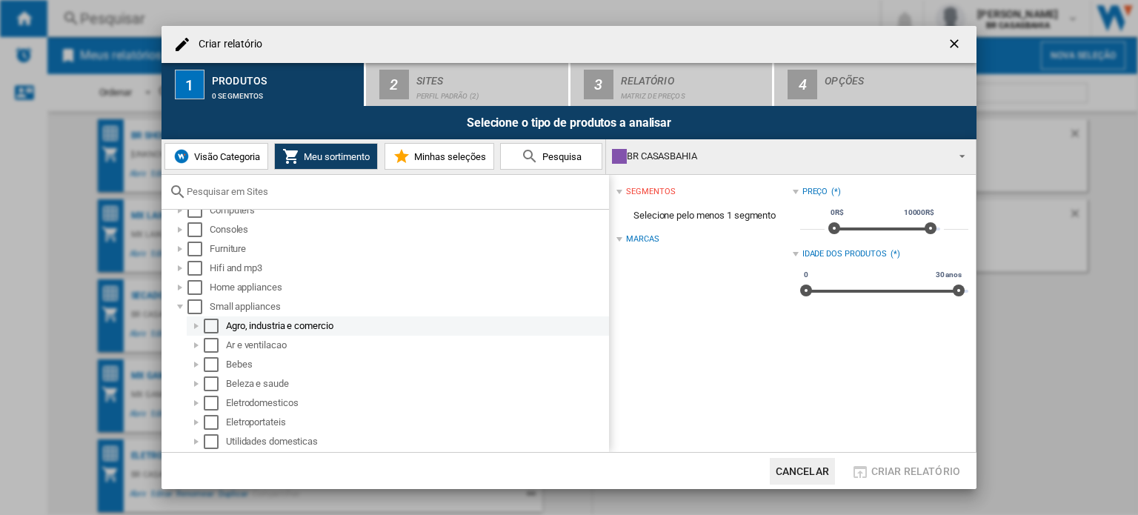
scroll to position [41, 0]
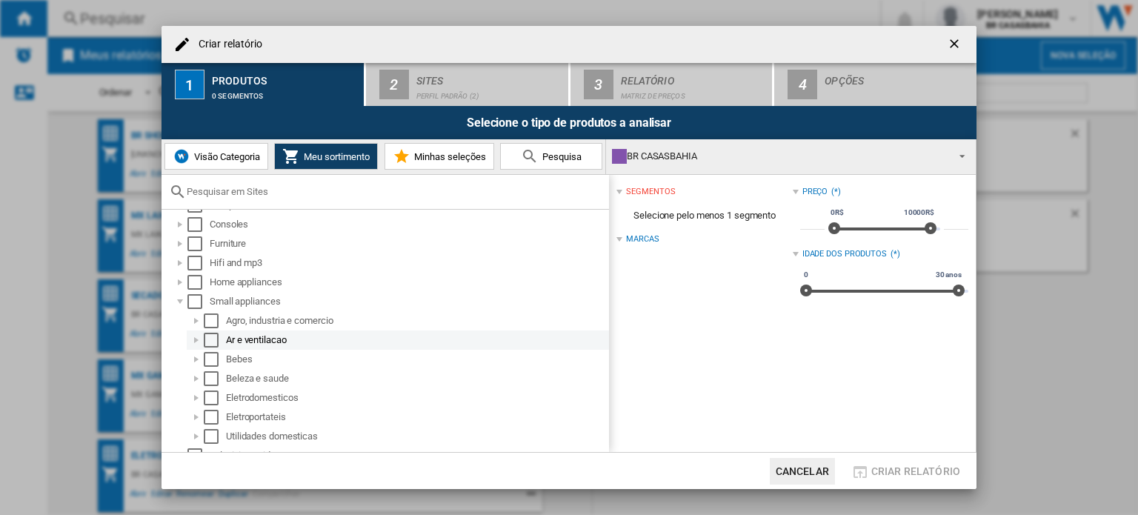
click at [191, 336] on div at bounding box center [196, 340] width 15 height 15
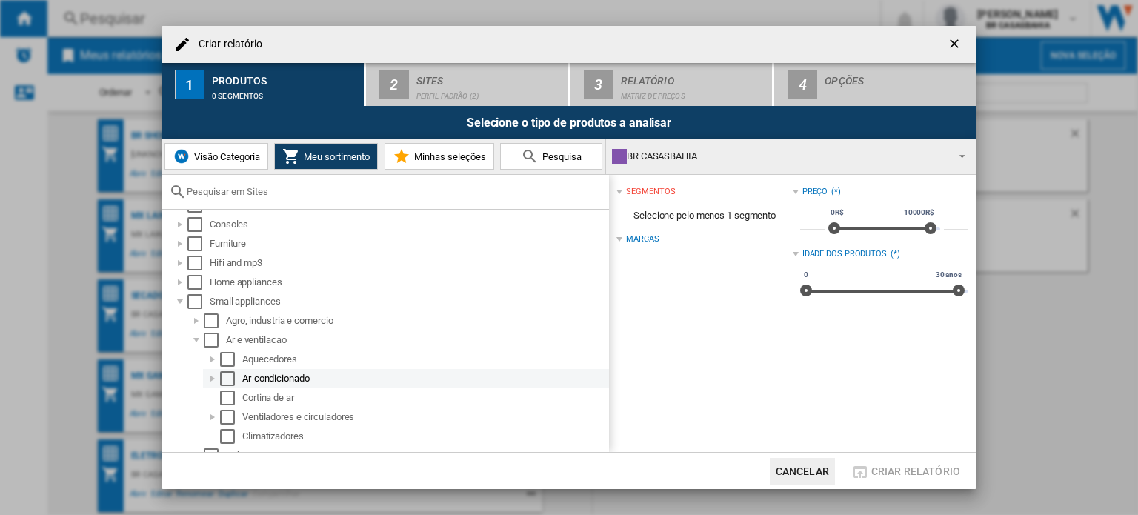
click at [226, 386] on div "Ar-condicionado" at bounding box center [406, 378] width 406 height 19
click at [228, 376] on div "Select" at bounding box center [227, 378] width 15 height 15
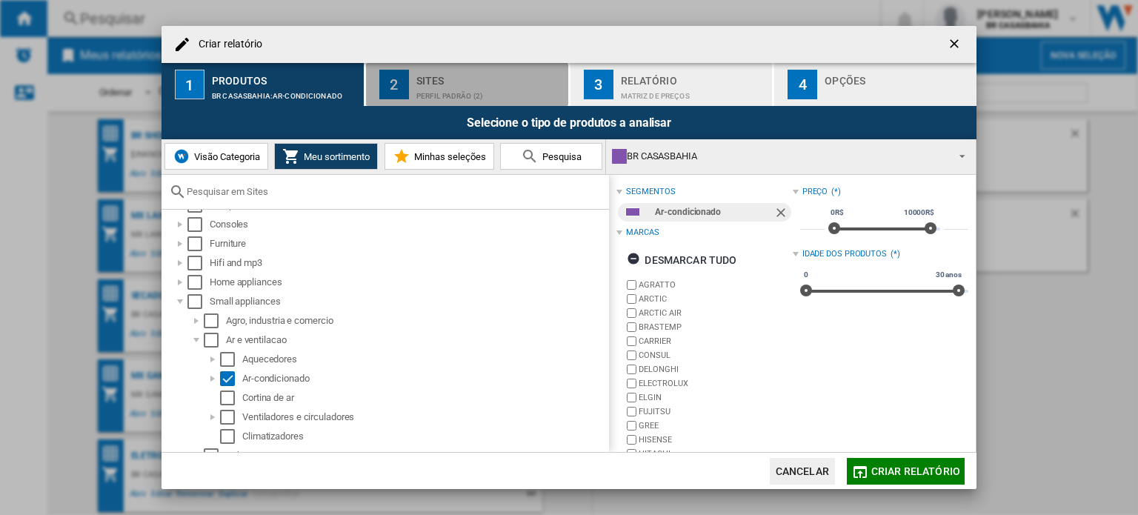
click at [466, 77] on div "Sites" at bounding box center [489, 77] width 146 height 16
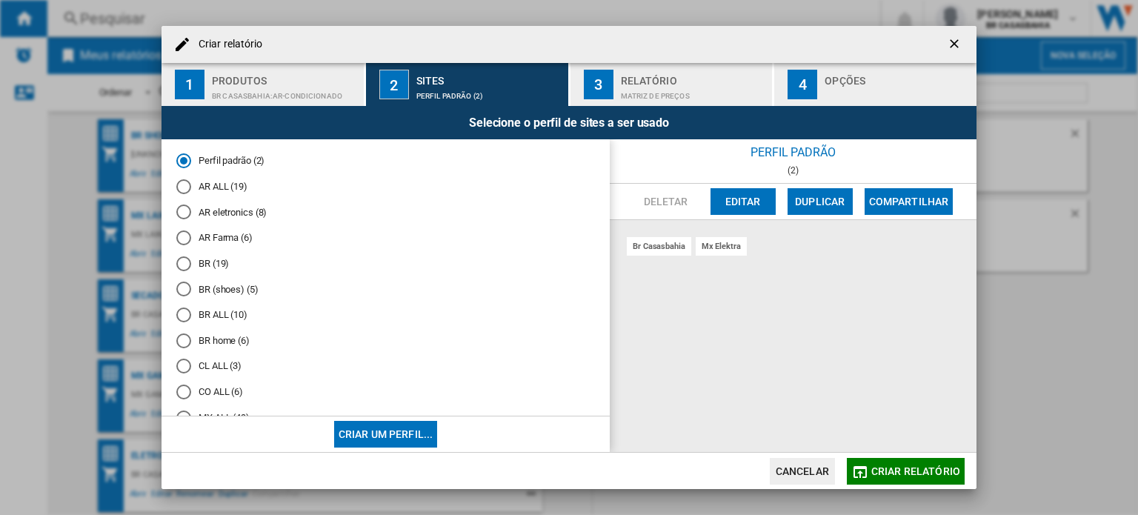
click at [219, 264] on md-radio-button "BR (19)" at bounding box center [385, 263] width 419 height 14
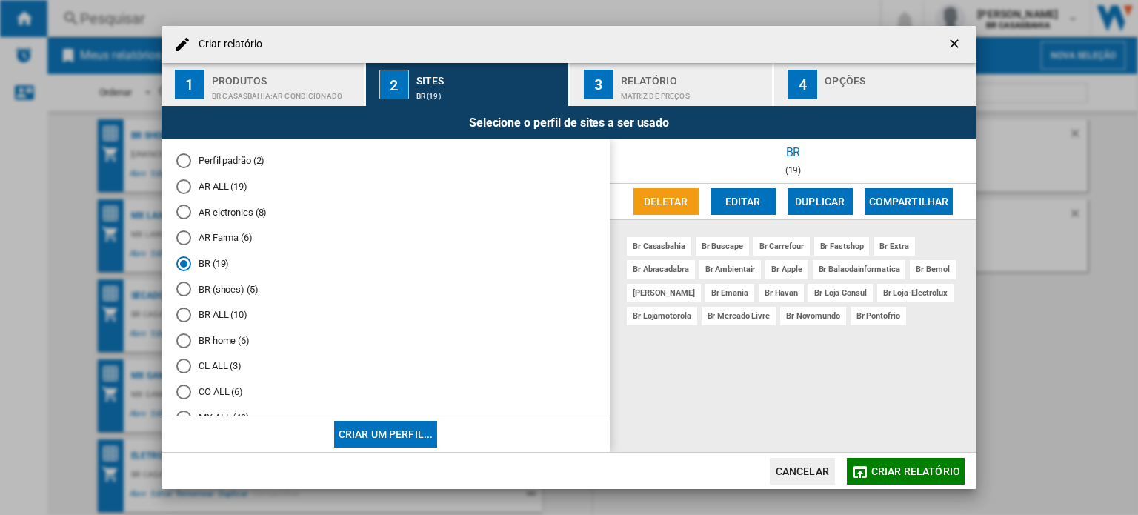
click at [541, 315] on md-radio-button "BR ALL (10)" at bounding box center [385, 315] width 419 height 14
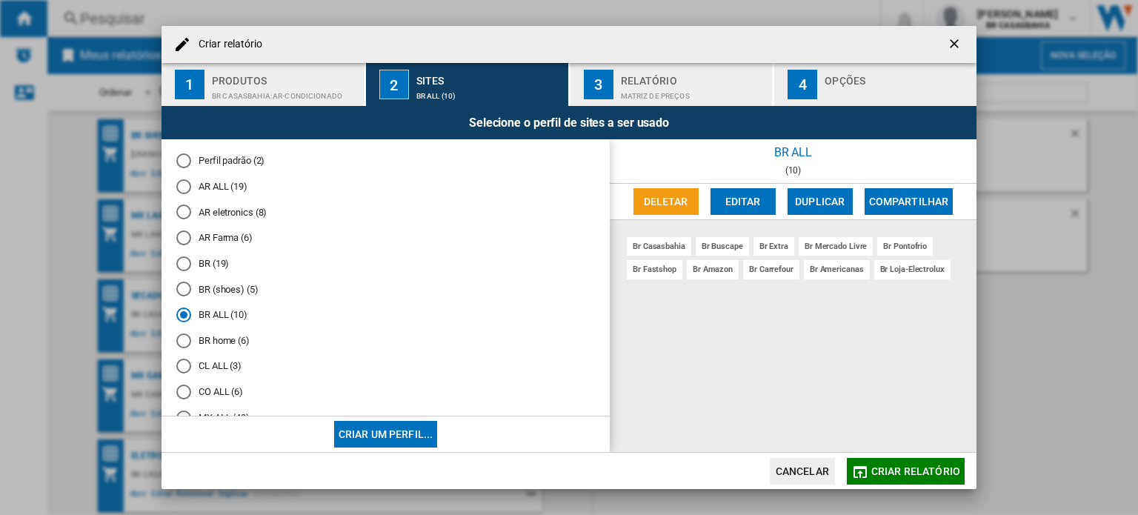
click at [862, 473] on md-icon "button" at bounding box center [860, 472] width 18 height 18
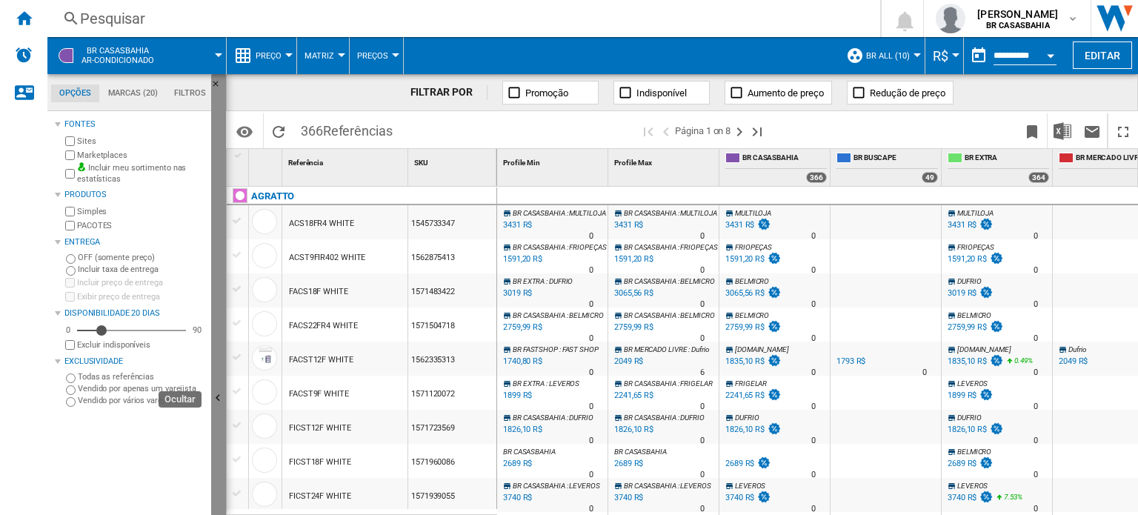
click at [216, 396] on ng-md-icon "Ocultar" at bounding box center [220, 400] width 18 height 18
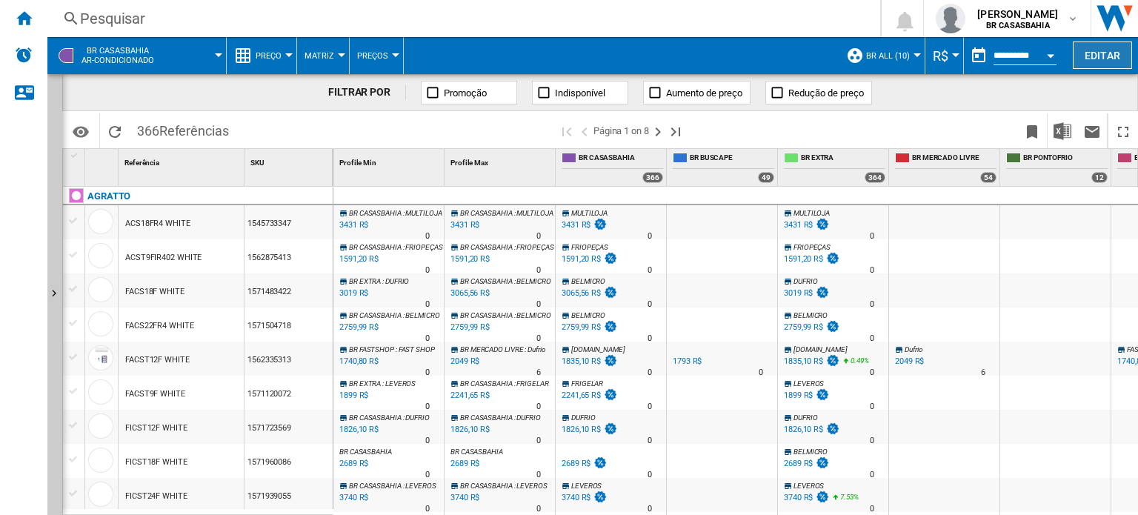
click at [1087, 56] on button "Editar" at bounding box center [1102, 54] width 59 height 27
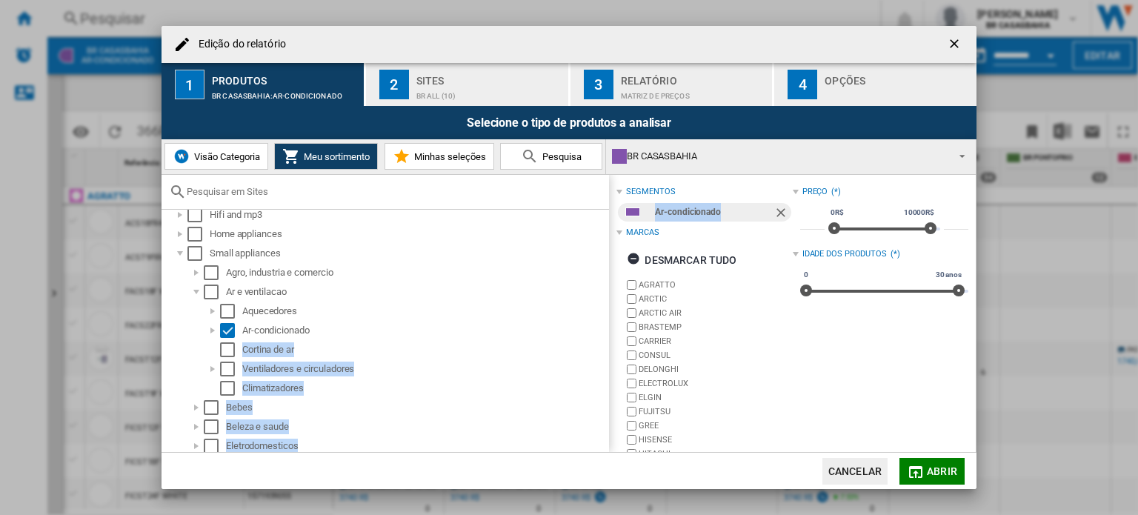
drag, startPoint x: 587, startPoint y: 426, endPoint x: 590, endPoint y: 461, distance: 34.9
click at [590, 461] on md-dialog-content "Edição do relatório 1 Produtos BR CASASBAHIA:Ar-condicionado 2 Sites BR ALL (10…" at bounding box center [568, 258] width 815 height 464
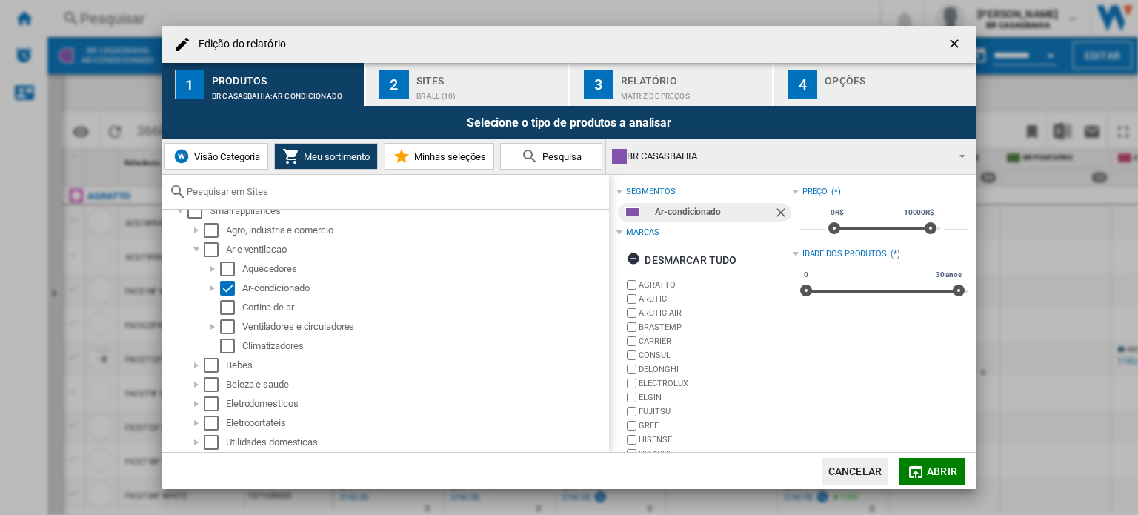
click at [578, 473] on md-dialog-actions "Cancelar Abrir" at bounding box center [568, 470] width 815 height 37
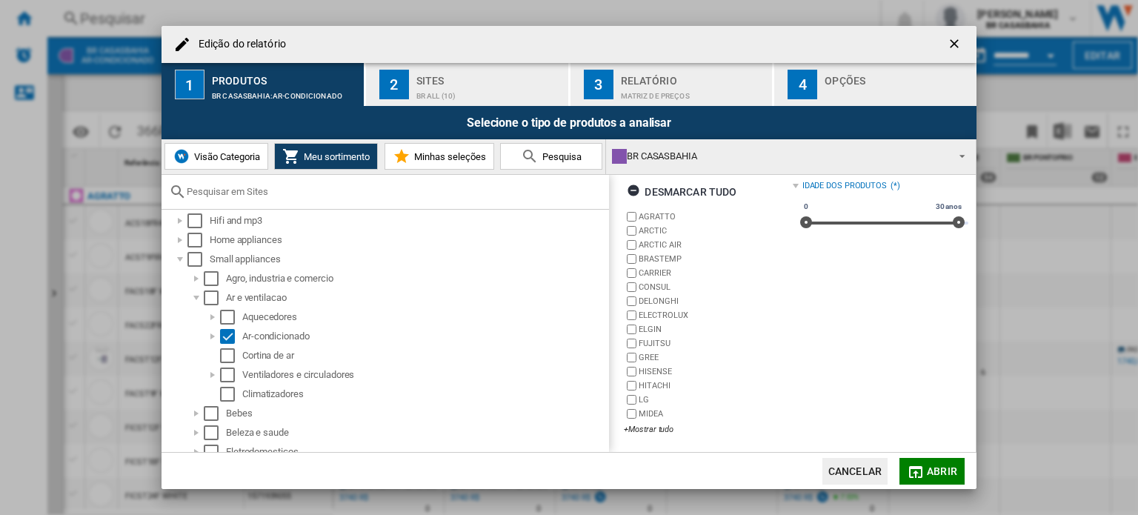
scroll to position [67, 0]
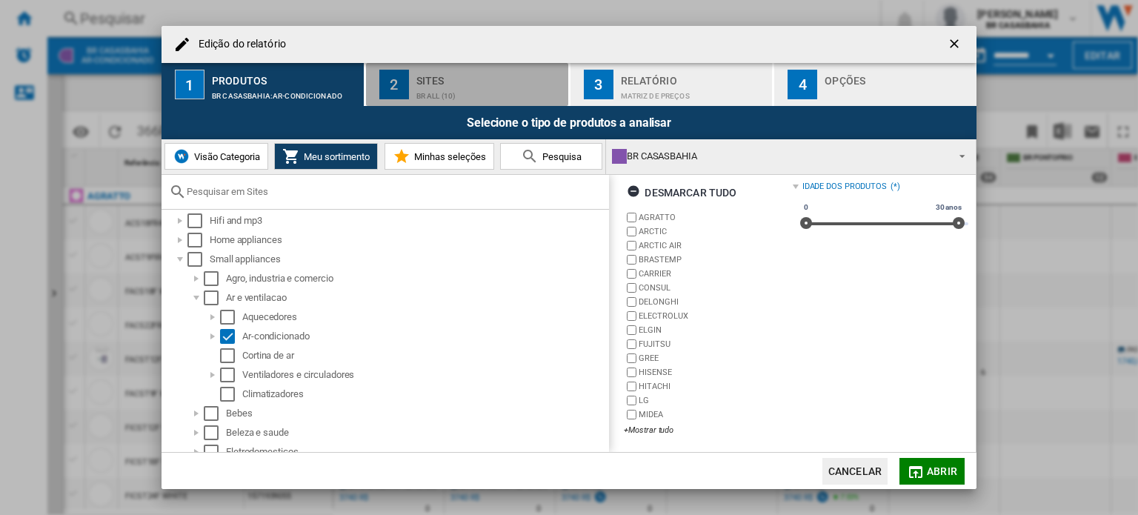
click at [480, 92] on div "BR ALL (10)" at bounding box center [489, 92] width 146 height 16
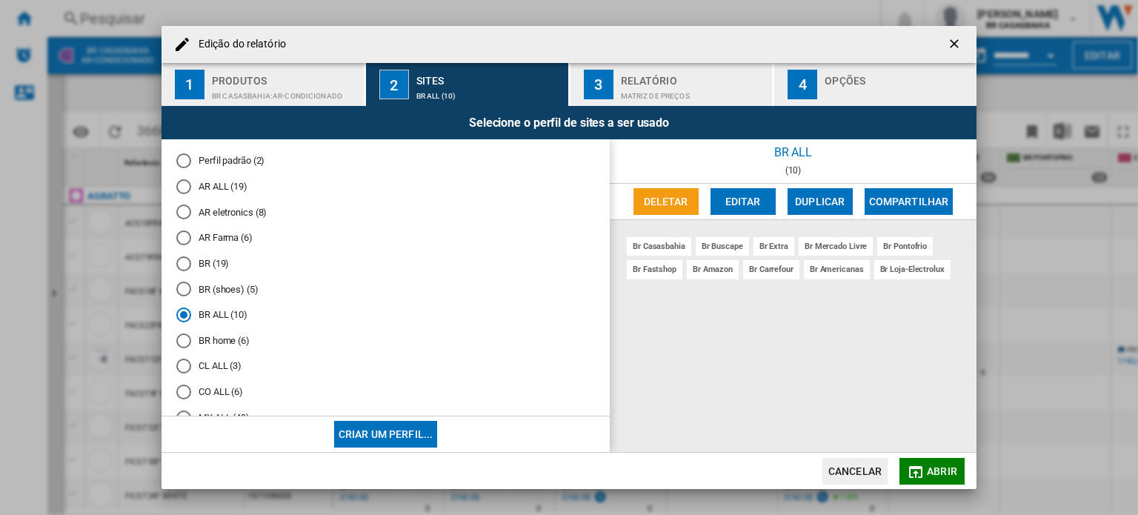
click at [925, 466] on button "Abrir" at bounding box center [931, 471] width 65 height 27
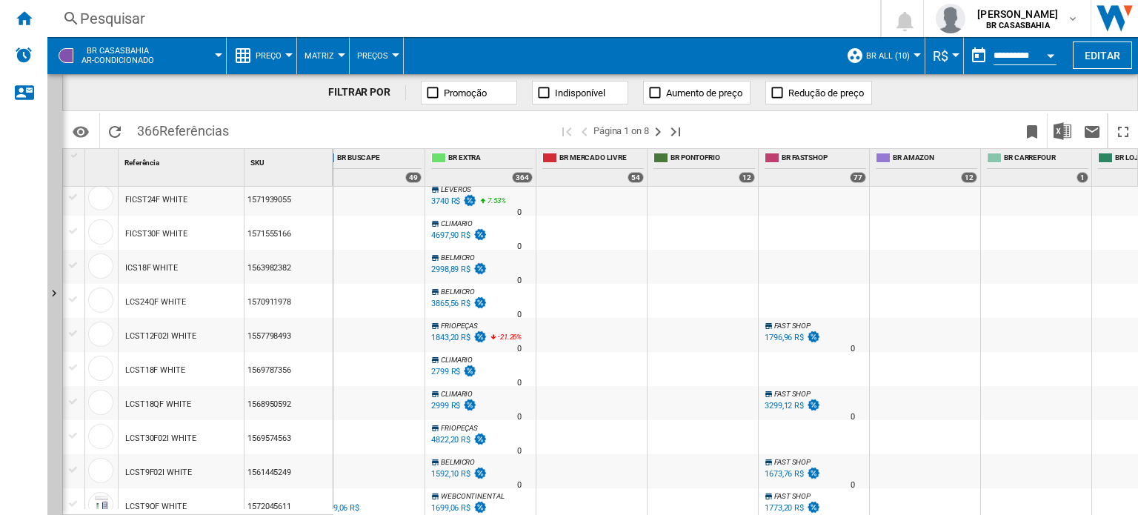
scroll to position [299, 0]
drag, startPoint x: 807, startPoint y: 185, endPoint x: 961, endPoint y: 288, distance: 185.3
click at [961, 288] on div at bounding box center [925, 298] width 110 height 34
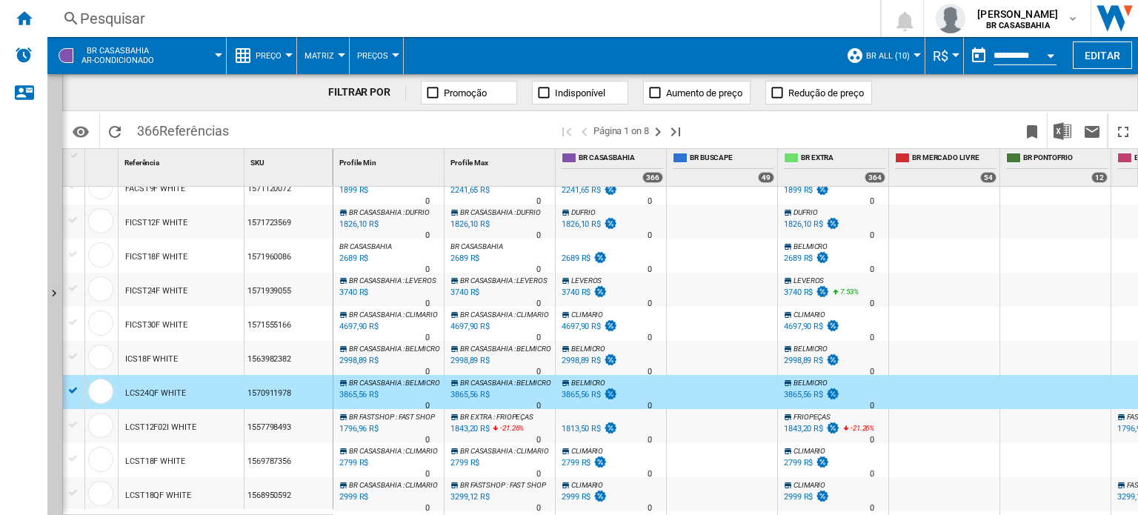
scroll to position [205, 0]
click at [585, 208] on span "DUFRIO" at bounding box center [583, 212] width 24 height 8
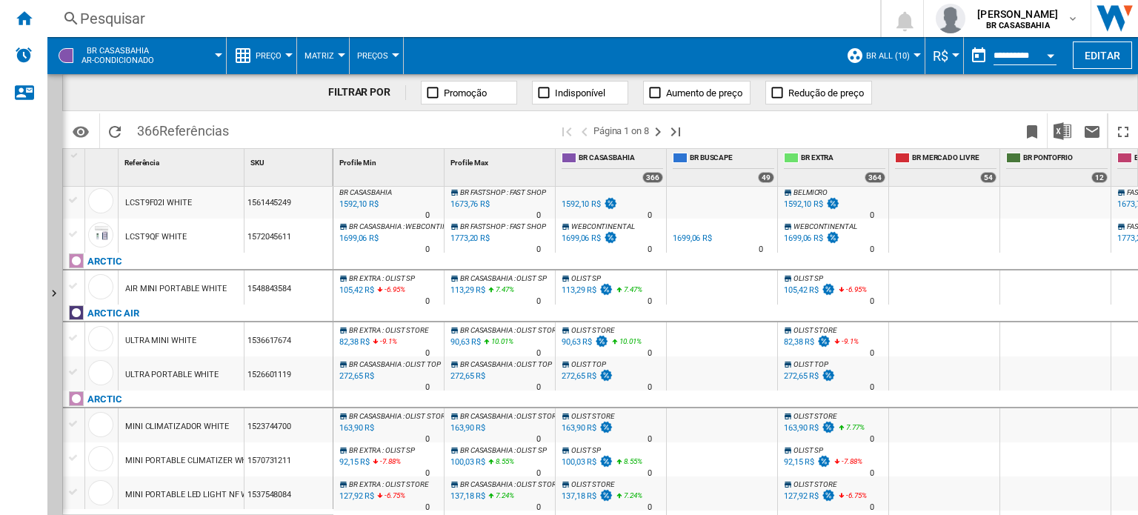
scroll to position [580, 0]
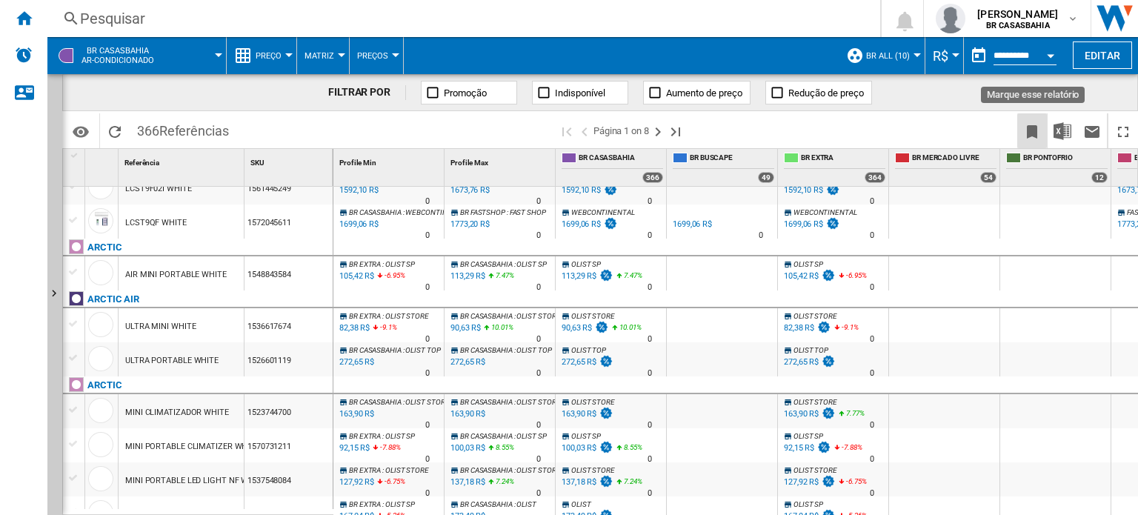
click at [1033, 130] on ng-md-icon "Marque esse relatório" at bounding box center [1032, 132] width 18 height 18
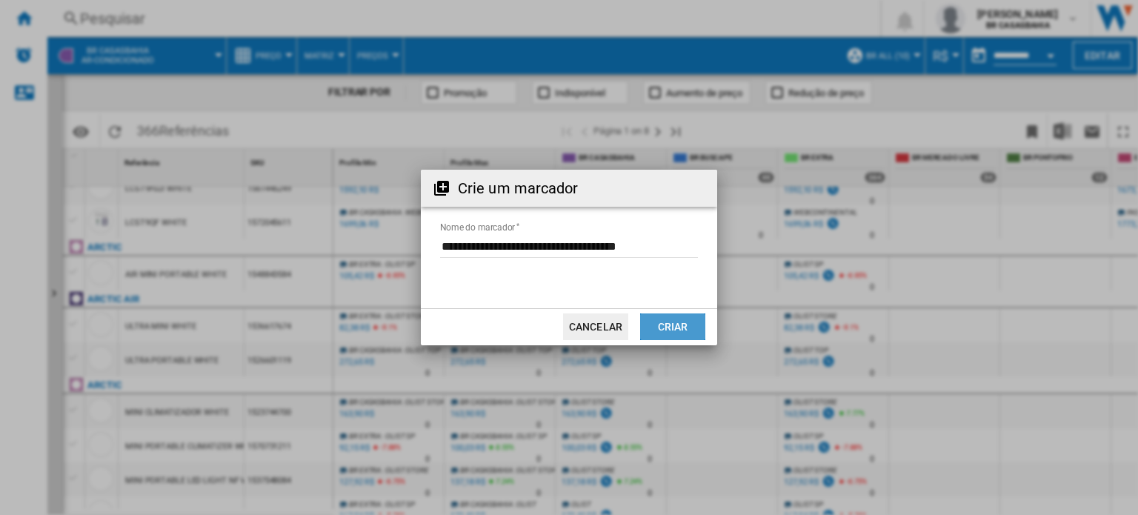
click at [679, 321] on button "Criar" at bounding box center [672, 326] width 65 height 27
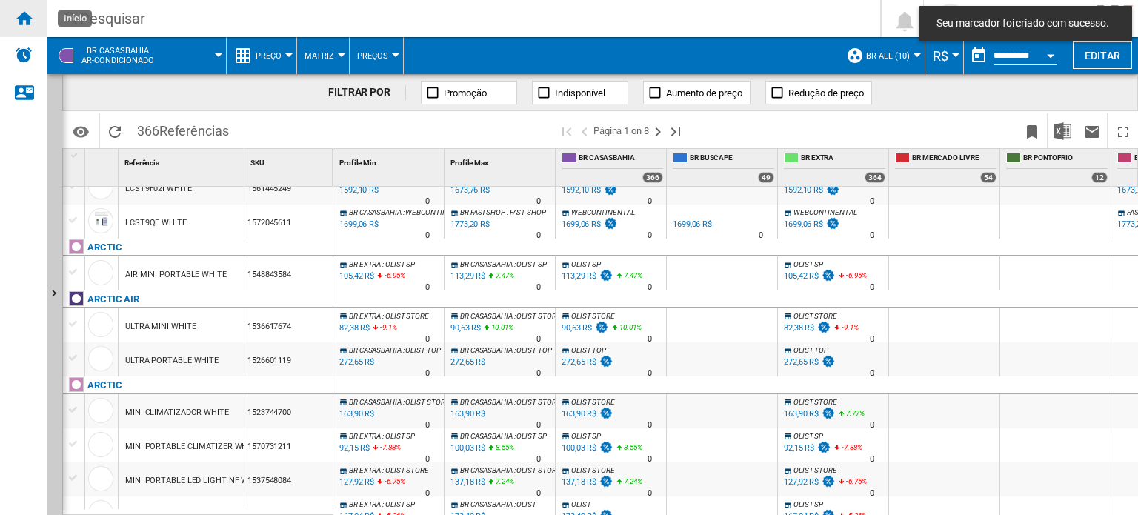
click at [19, 19] on ng-md-icon "Início" at bounding box center [24, 18] width 18 height 18
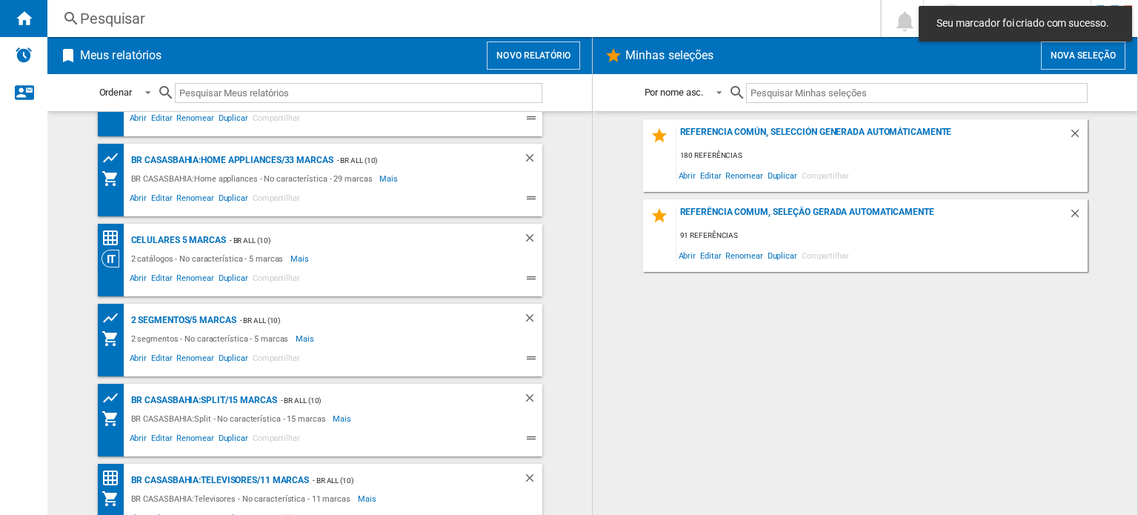
scroll to position [476, 0]
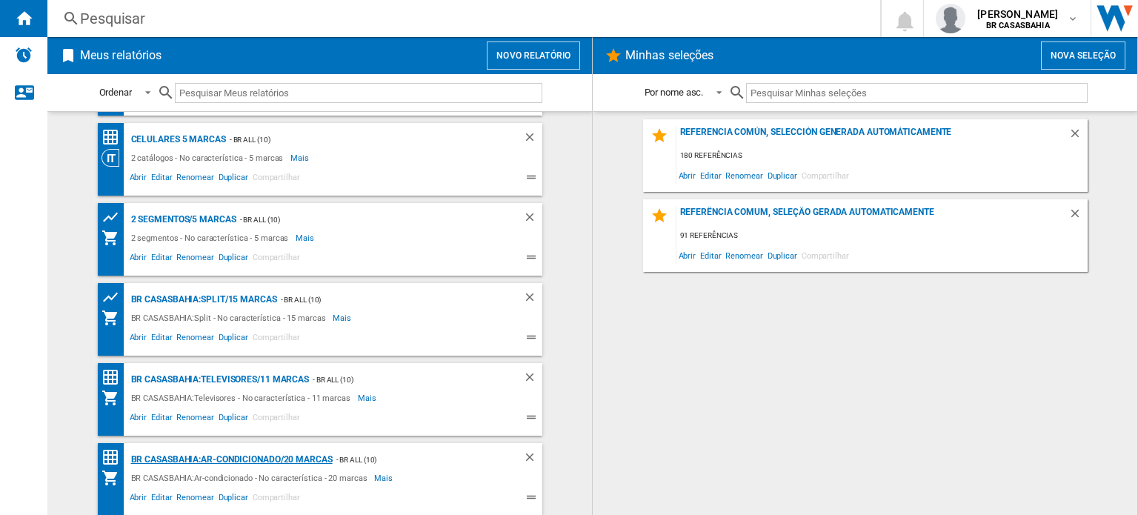
click at [187, 456] on div "BR CASASBAHIA:Ar-condicionado/20 marcas" at bounding box center [229, 459] width 205 height 19
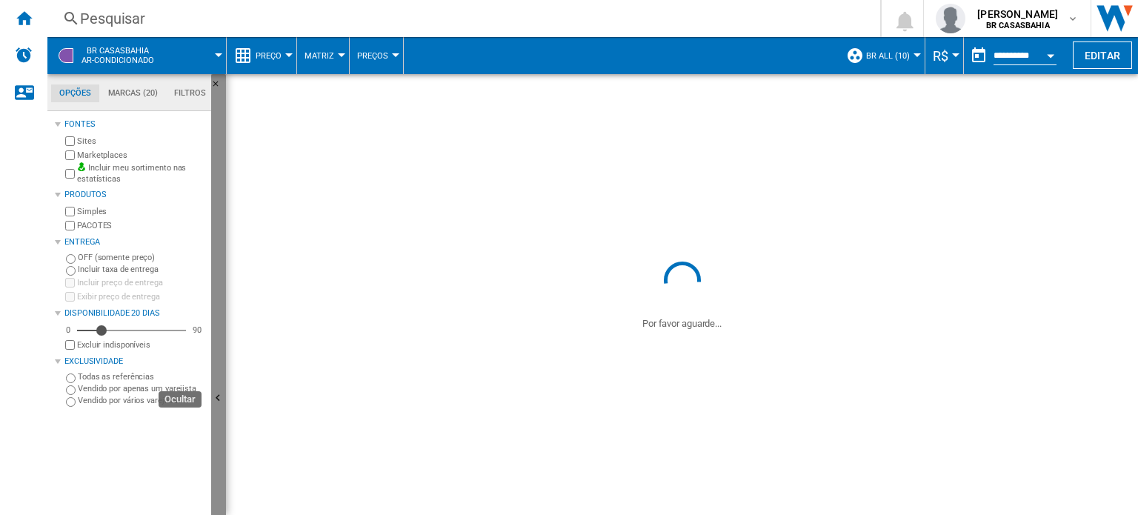
click at [216, 384] on button "Ocultar" at bounding box center [218, 399] width 15 height 650
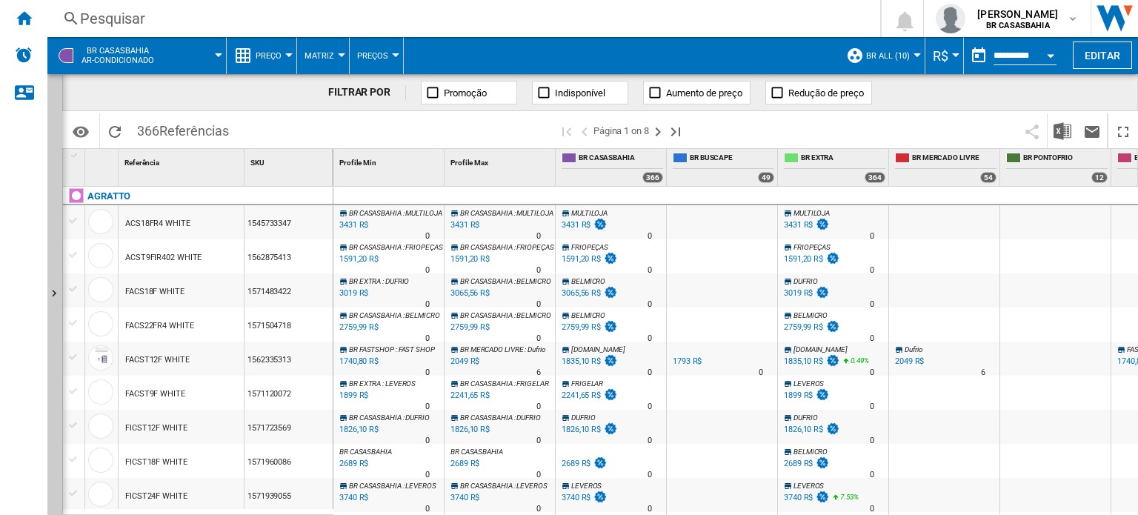
click at [287, 50] on button "Preço" at bounding box center [272, 55] width 33 height 37
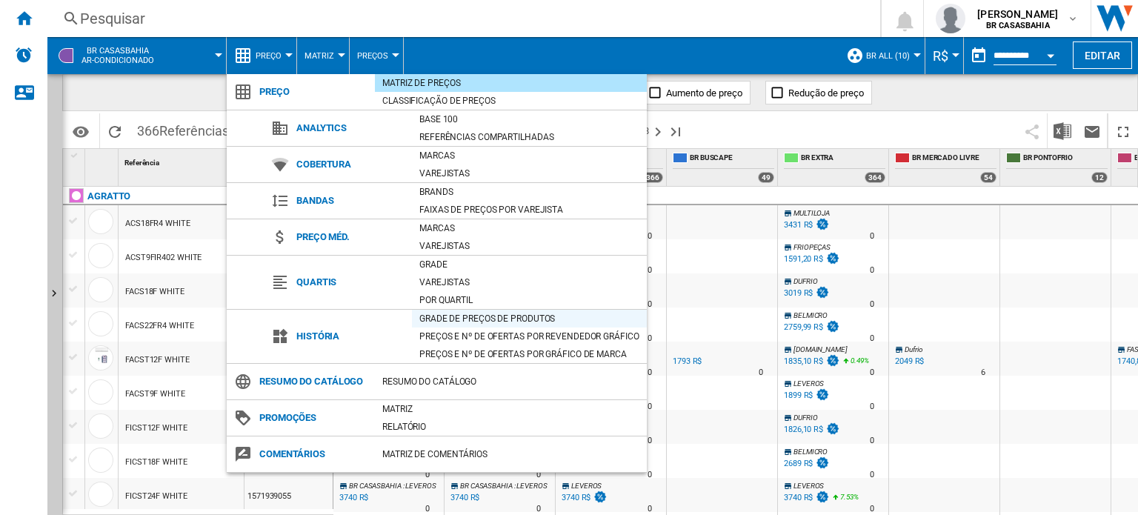
click at [457, 312] on div "Grade de preços de produtos" at bounding box center [529, 318] width 235 height 15
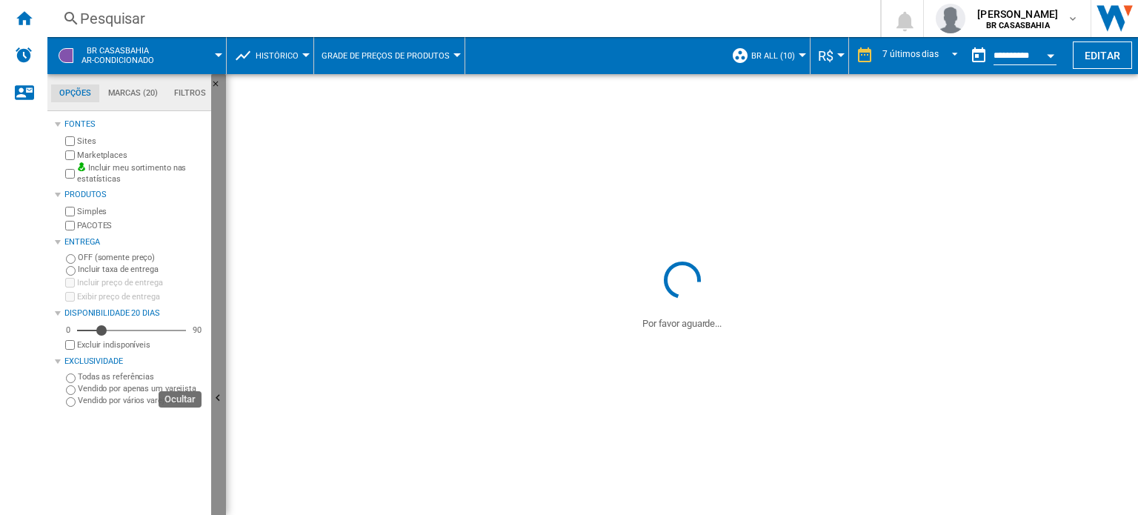
click at [216, 329] on button "Ocultar" at bounding box center [218, 399] width 15 height 650
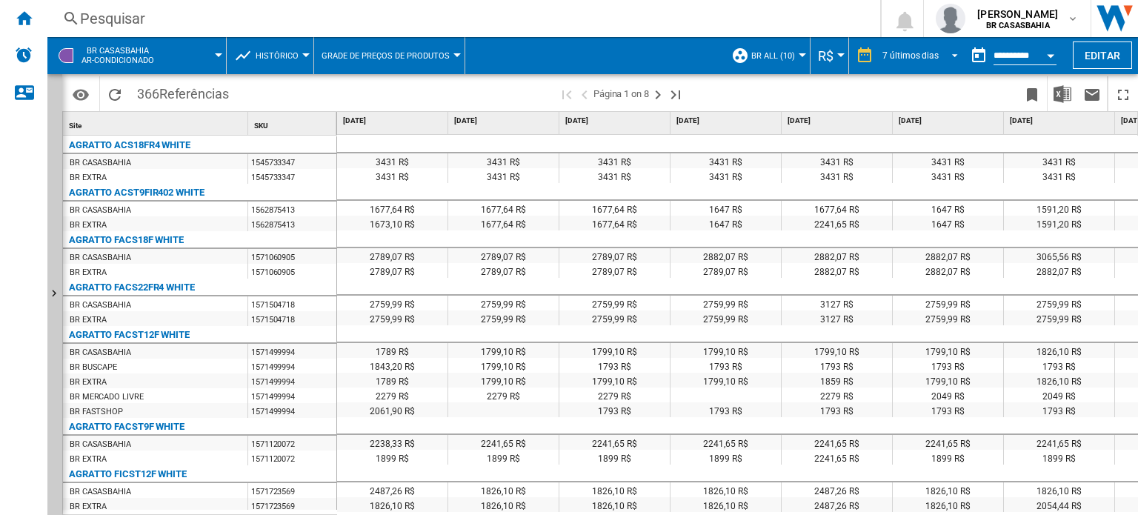
click at [953, 57] on span "REPORTS.WIZARD.STEPS.REPORT.STEPS.REPORT_OPTIONS.PERIOD: 7 últimos dias" at bounding box center [951, 53] width 18 height 13
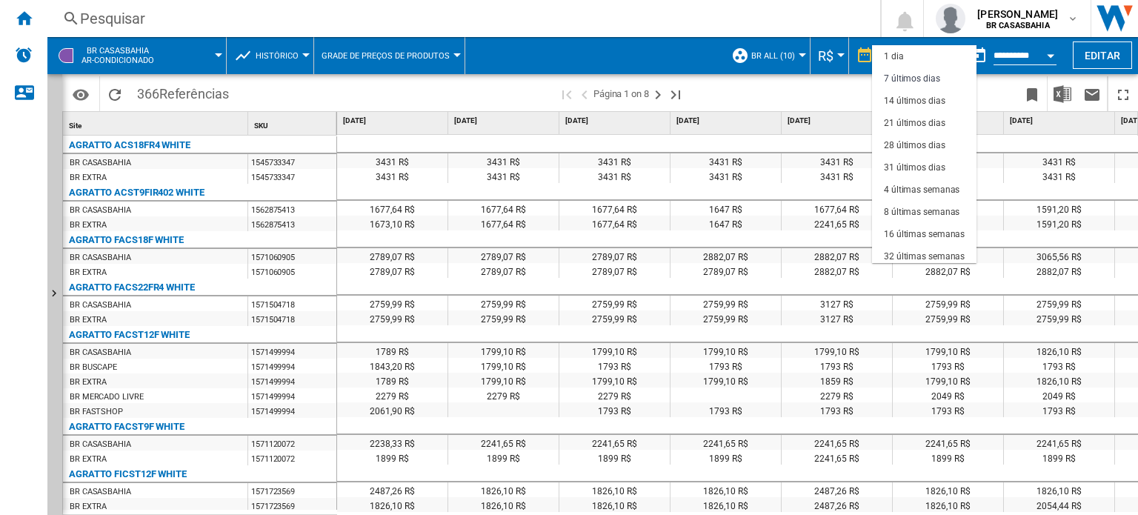
click at [822, 91] on md-backdrop at bounding box center [569, 257] width 1138 height 515
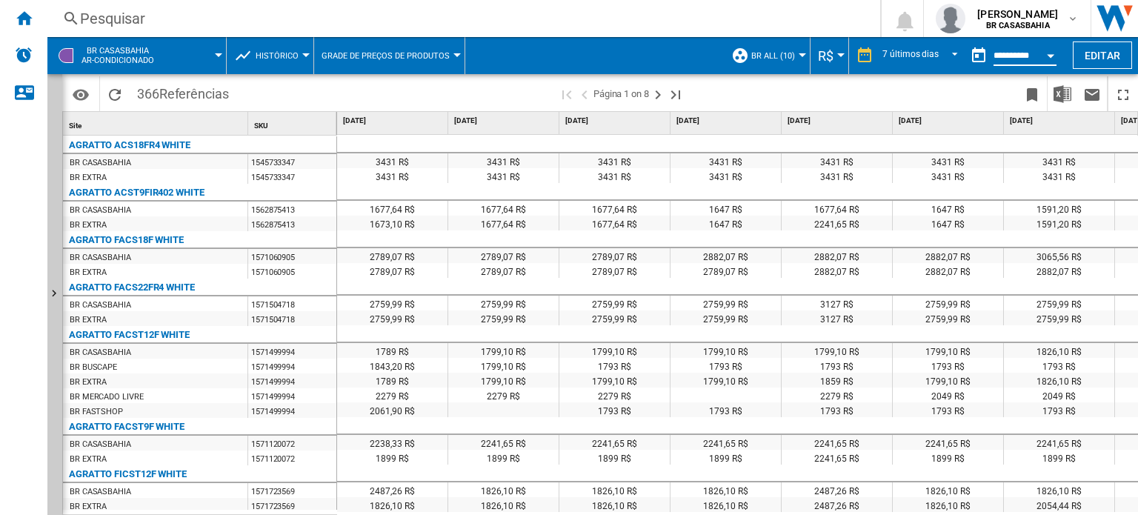
click at [1016, 53] on input "**********" at bounding box center [1024, 57] width 63 height 13
click at [1046, 55] on button "Open calendar" at bounding box center [1050, 53] width 27 height 27
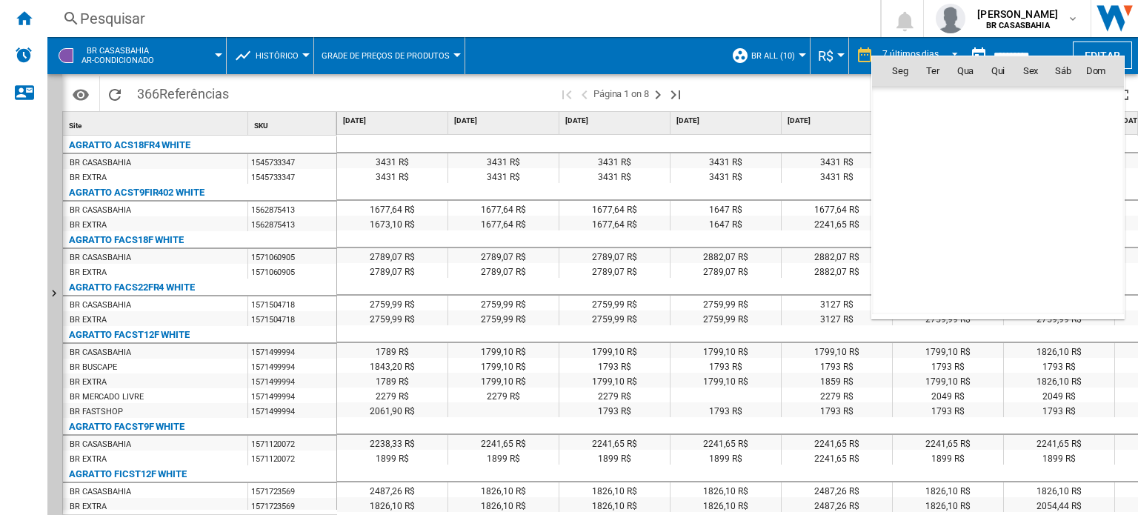
scroll to position [7067, 0]
click at [787, 86] on div at bounding box center [569, 257] width 1138 height 515
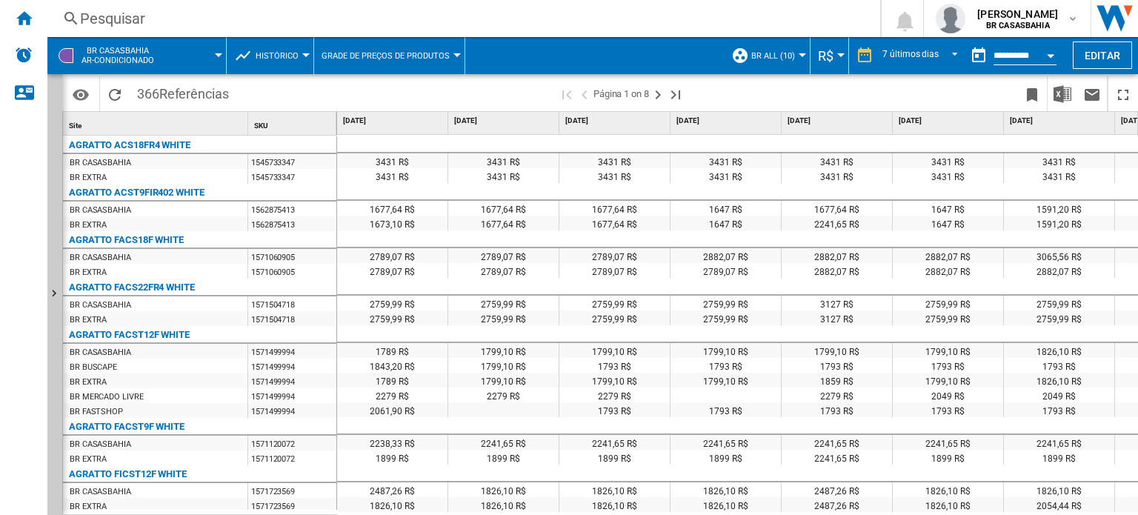
click at [455, 56] on div at bounding box center [456, 55] width 7 height 4
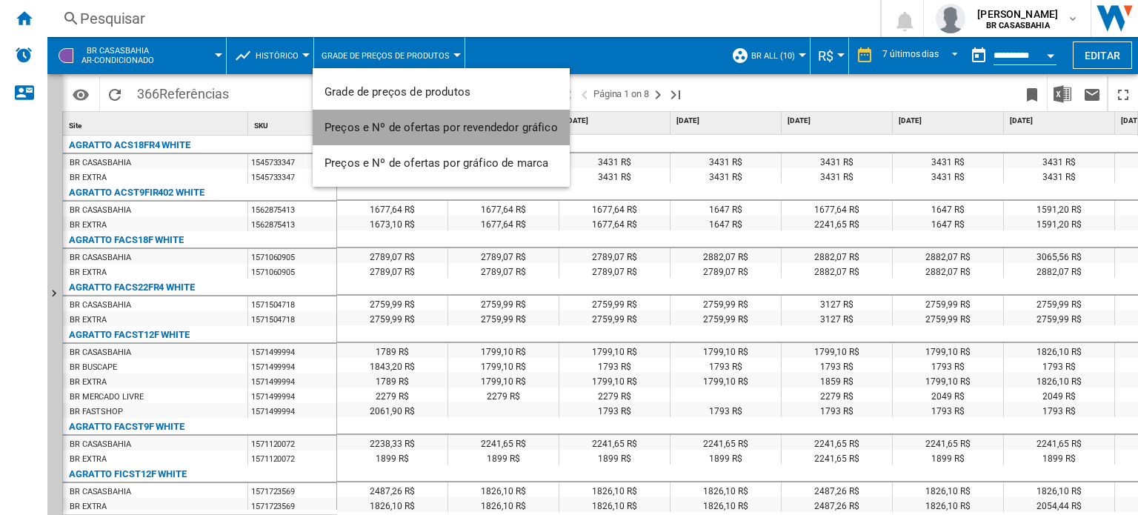
click at [450, 121] on span "Preços e Nº de ofertas por revendedor gráfico" at bounding box center [440, 127] width 233 height 13
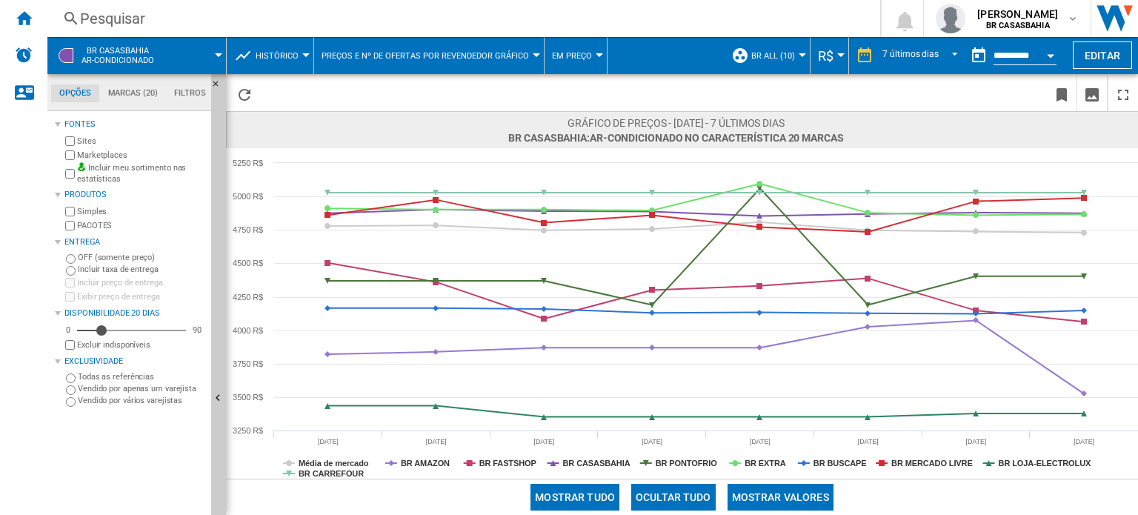
click at [295, 57] on span "Histórico" at bounding box center [277, 56] width 43 height 10
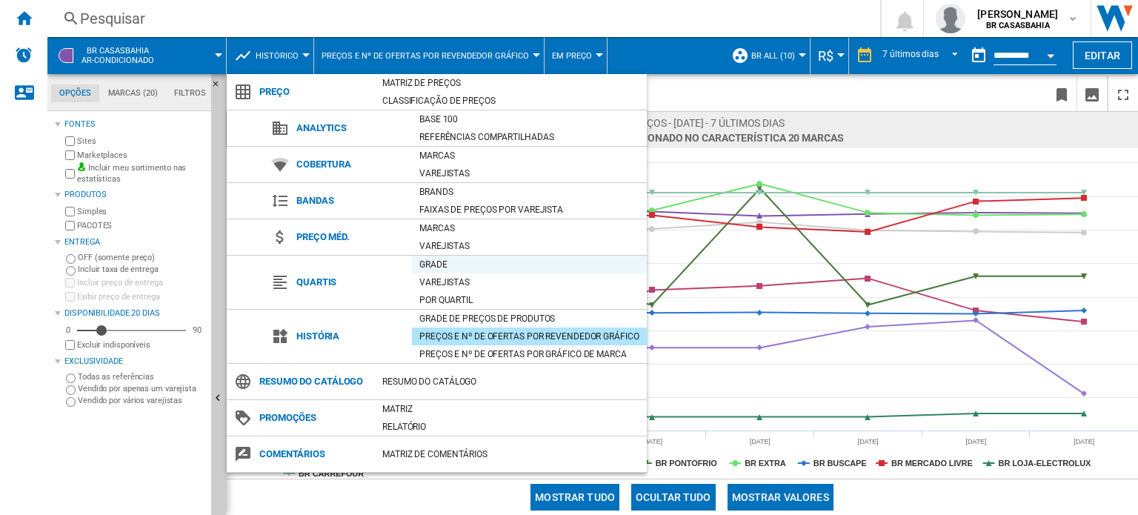
click at [444, 260] on div "Grade" at bounding box center [529, 264] width 235 height 15
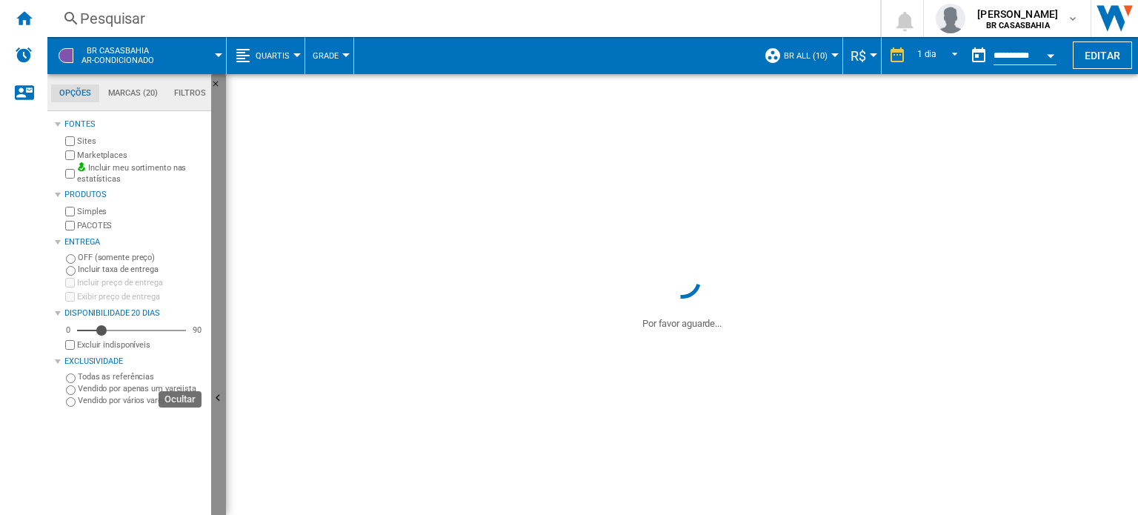
click at [220, 301] on button "Ocultar" at bounding box center [218, 399] width 15 height 650
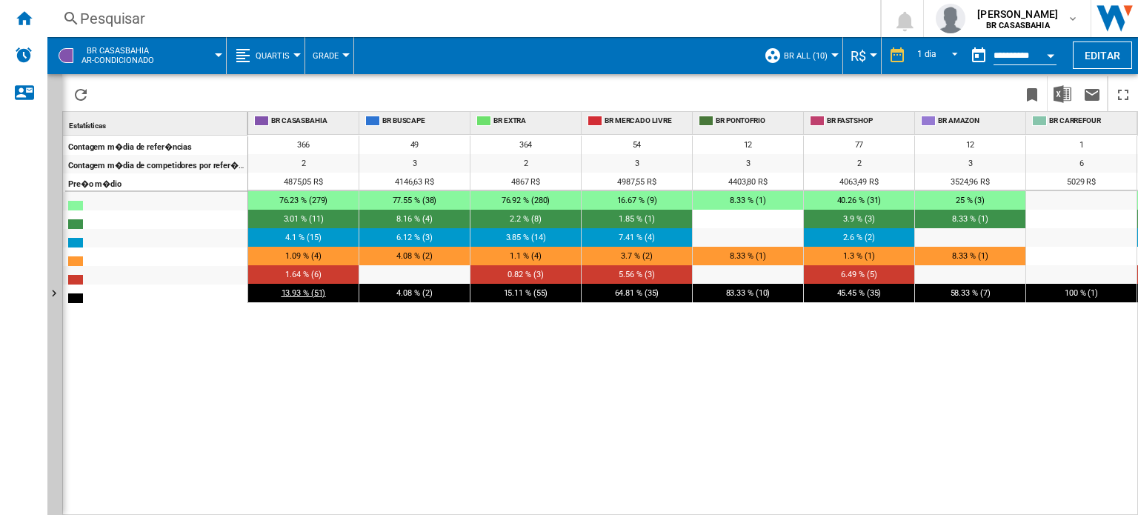
click at [305, 291] on span "13.93 % (51)" at bounding box center [303, 293] width 44 height 10
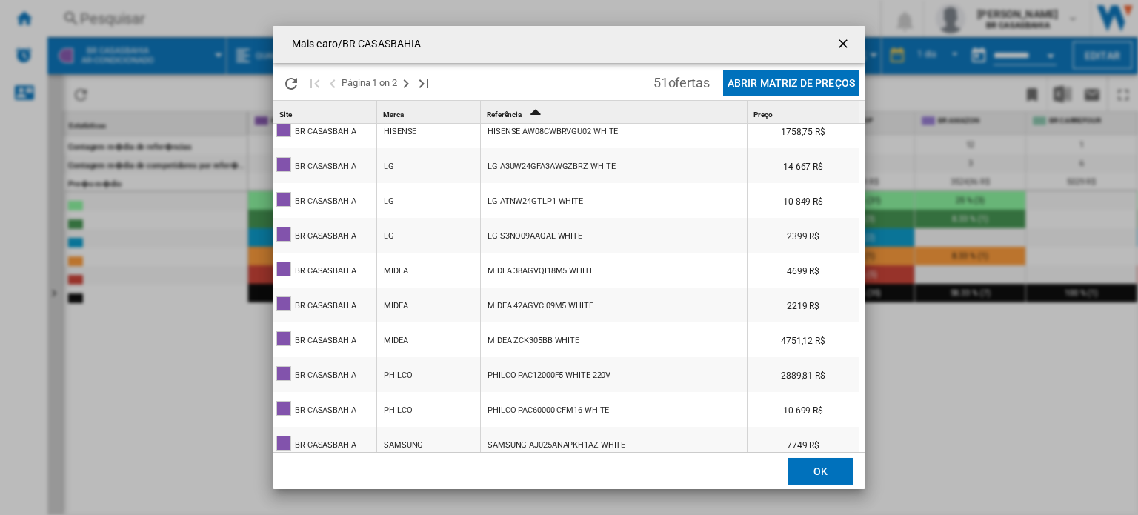
scroll to position [923, 0]
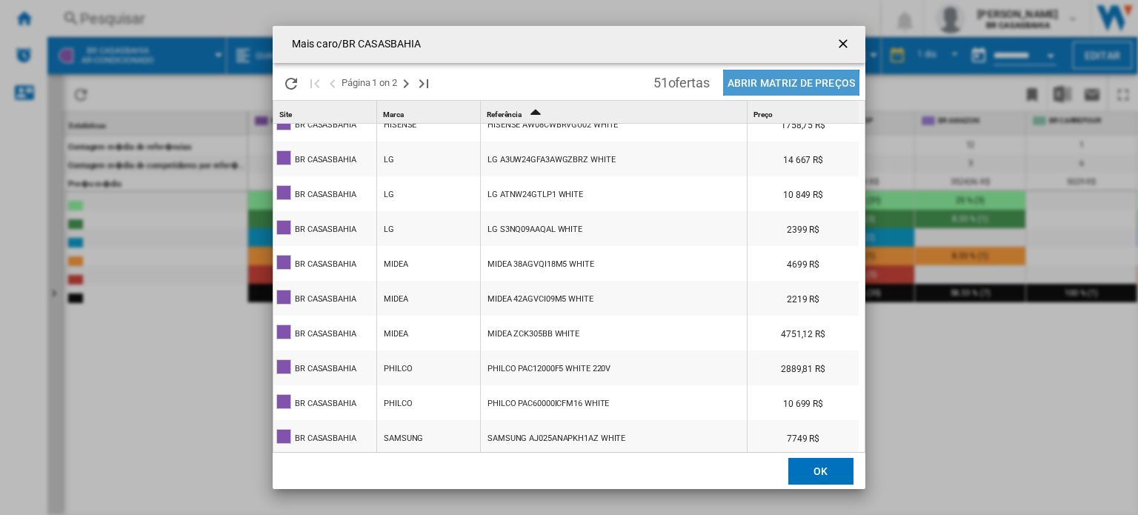
click at [760, 85] on button "Abrir Matriz de preços" at bounding box center [791, 83] width 136 height 26
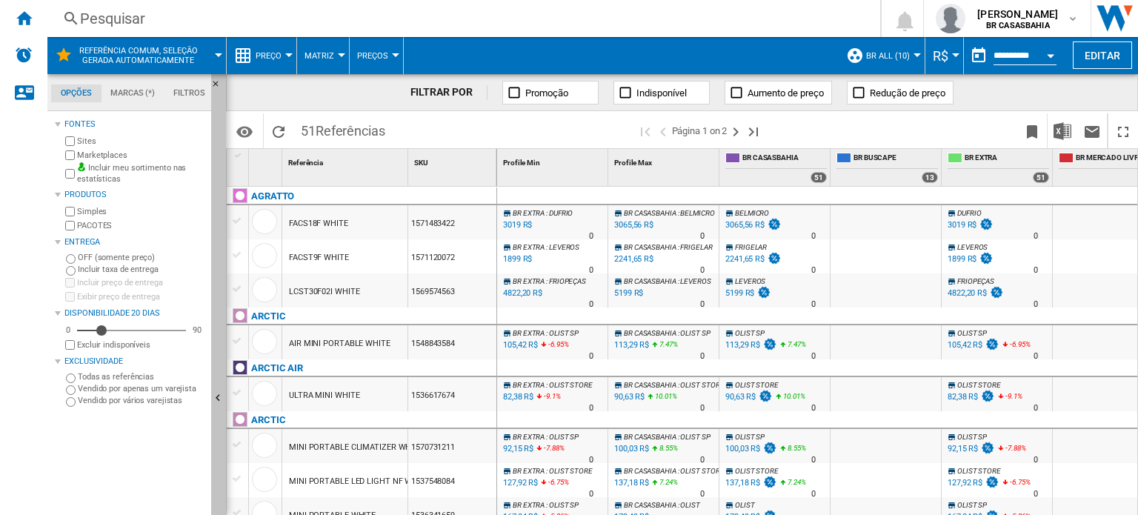
click at [213, 391] on ng-md-icon "Ocultar" at bounding box center [220, 400] width 18 height 18
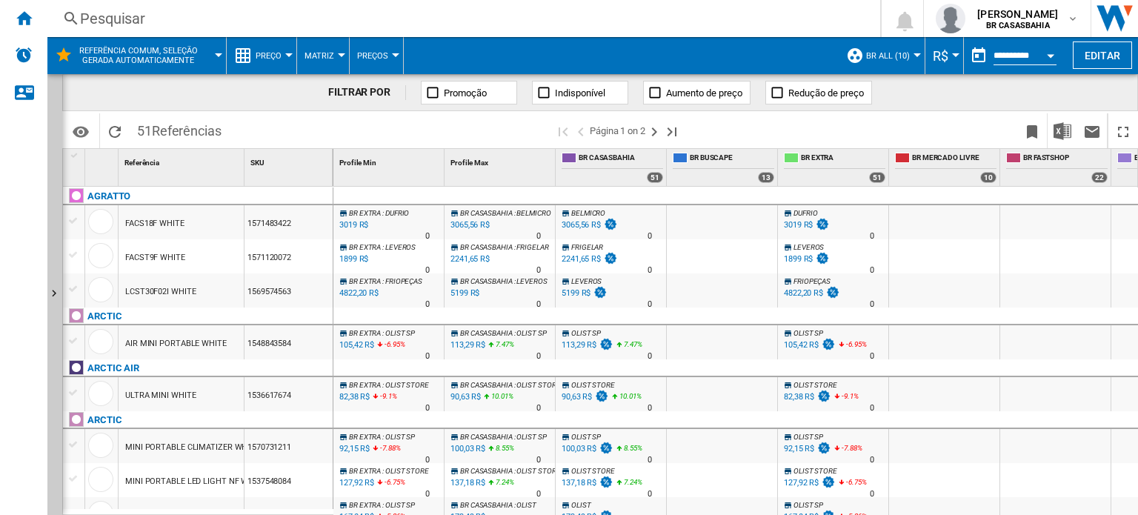
click at [285, 56] on div at bounding box center [288, 55] width 7 height 4
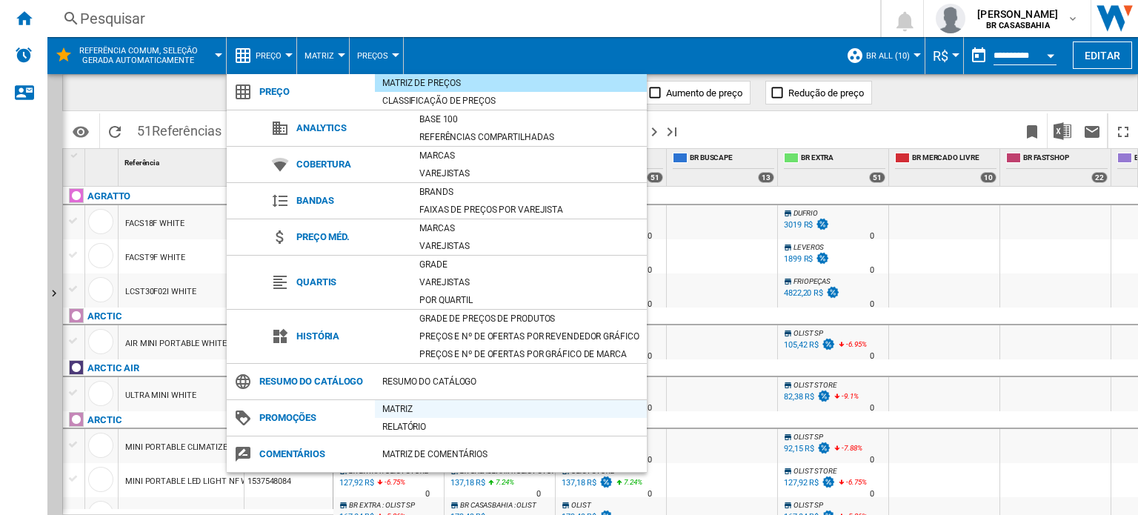
click at [388, 407] on div "Matriz" at bounding box center [511, 408] width 272 height 15
click at [387, 407] on icon "-9.1 %" at bounding box center [383, 399] width 9 height 18
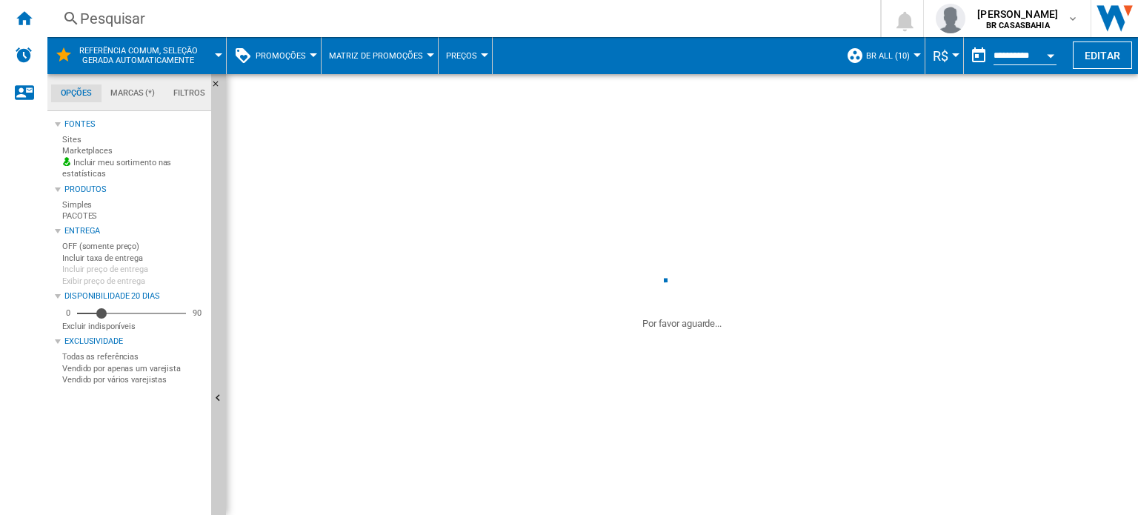
click at [399, 406] on div "BR EXTRA : OLIST STORE -9.1 % 82,38 R$ -9.1 % N/A 0 BR EXTRA : OLIST STORE" at bounding box center [388, 398] width 104 height 34
click at [219, 377] on div "ULTRA MINI WHITE" at bounding box center [181, 394] width 125 height 34
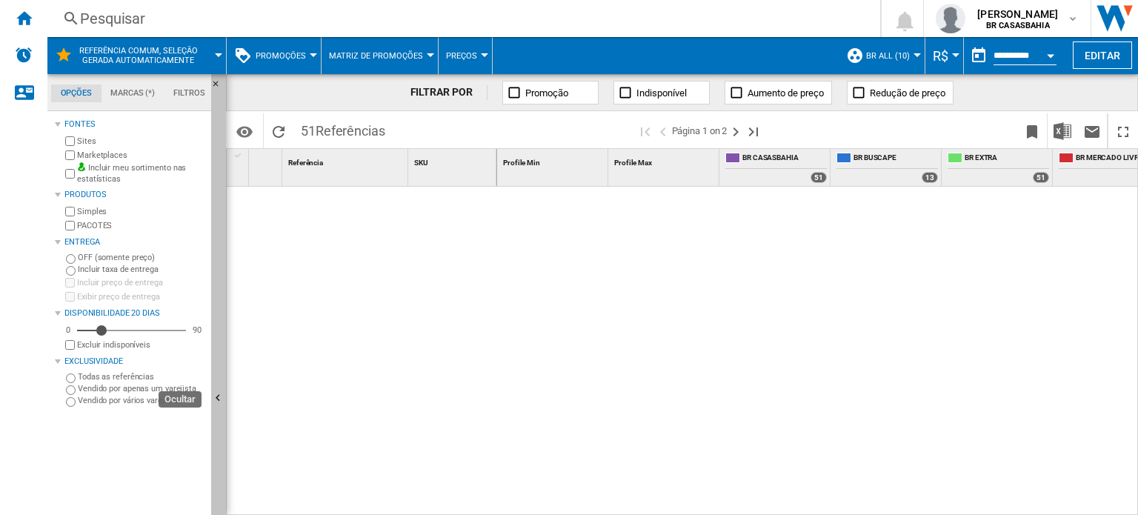
click at [217, 402] on ng-md-icon "Ocultar" at bounding box center [220, 400] width 18 height 18
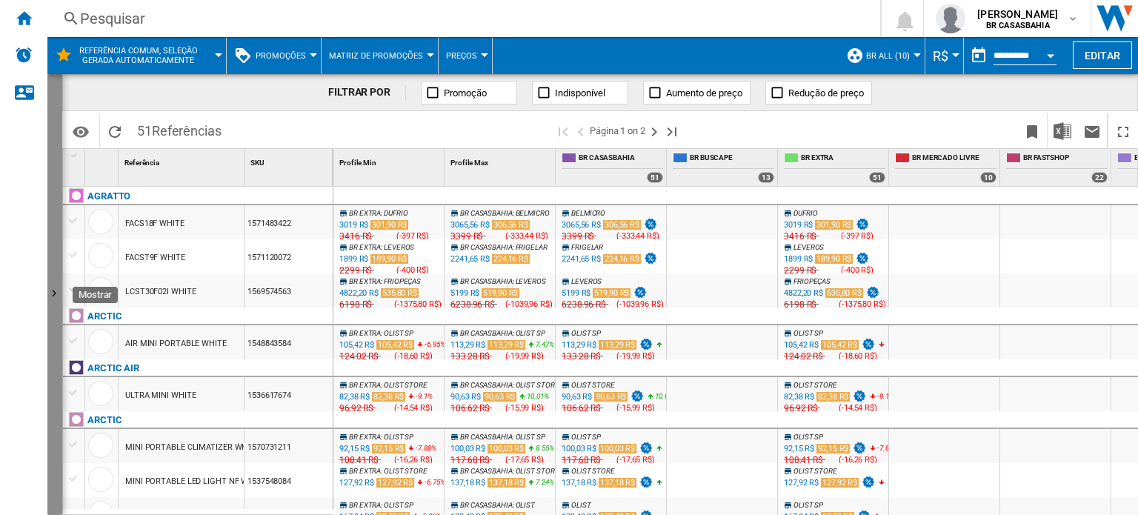
click at [53, 293] on ng-md-icon "Mostrar" at bounding box center [56, 296] width 18 height 18
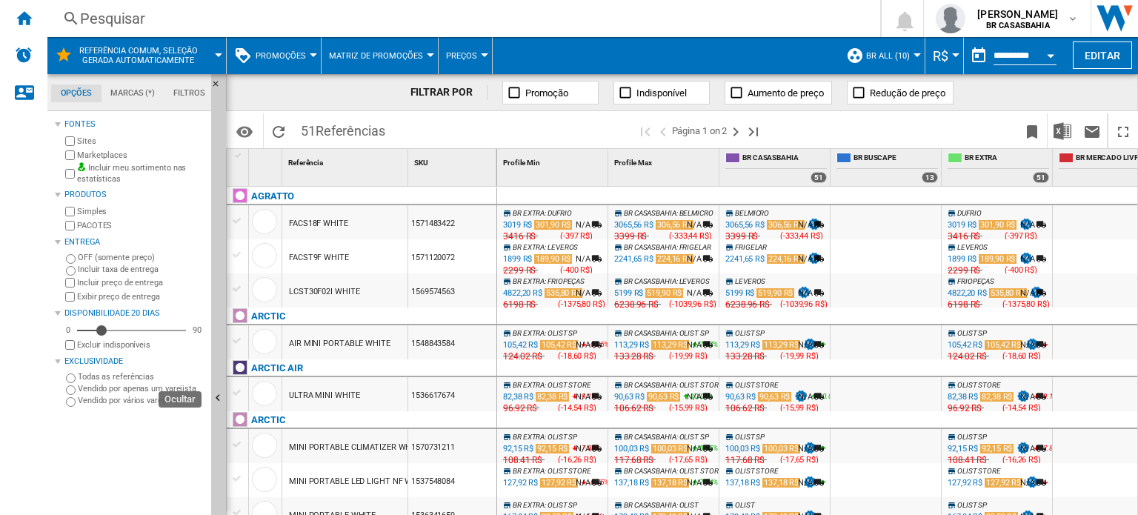
click at [312, 52] on button "Promoções" at bounding box center [285, 55] width 58 height 37
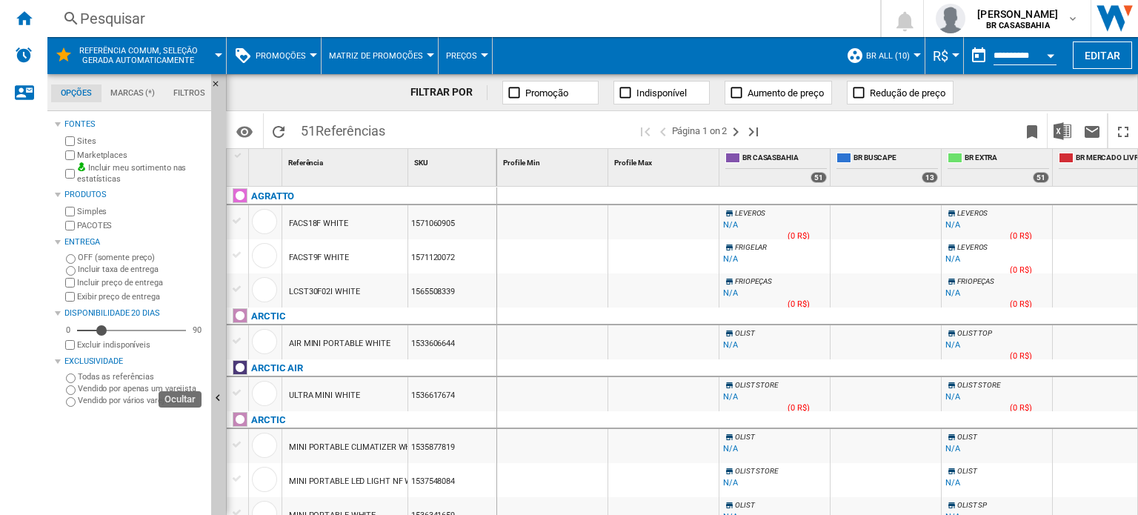
click at [311, 56] on md-backdrop at bounding box center [569, 257] width 1138 height 515
click at [407, 80] on md-backdrop at bounding box center [569, 257] width 1138 height 515
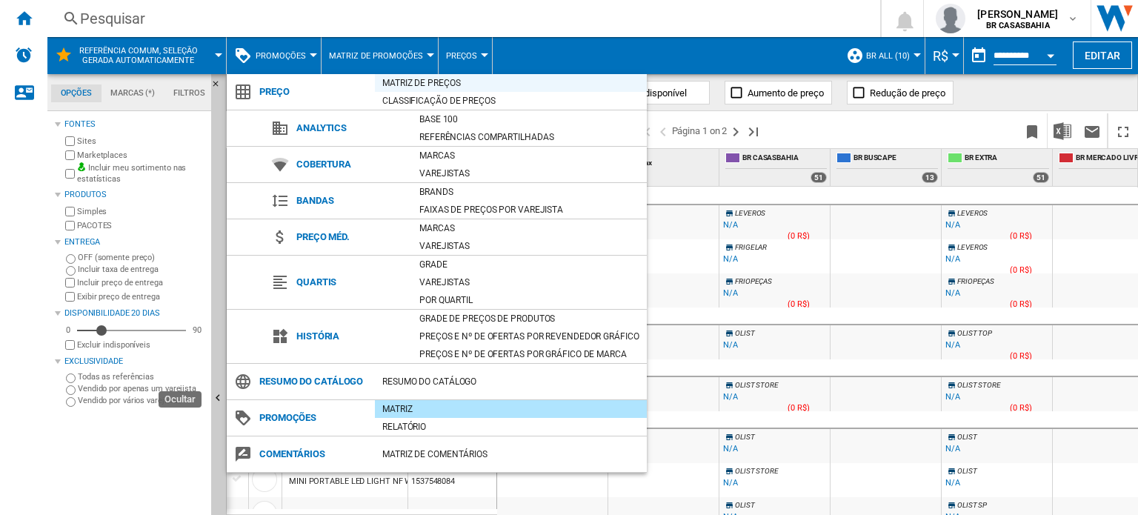
click at [433, 83] on div "Matriz de preços" at bounding box center [511, 83] width 272 height 15
click at [433, 83] on div "FILTRAR POR Promoção Indisponível Aumento de preço Redução de preço" at bounding box center [682, 92] width 912 height 37
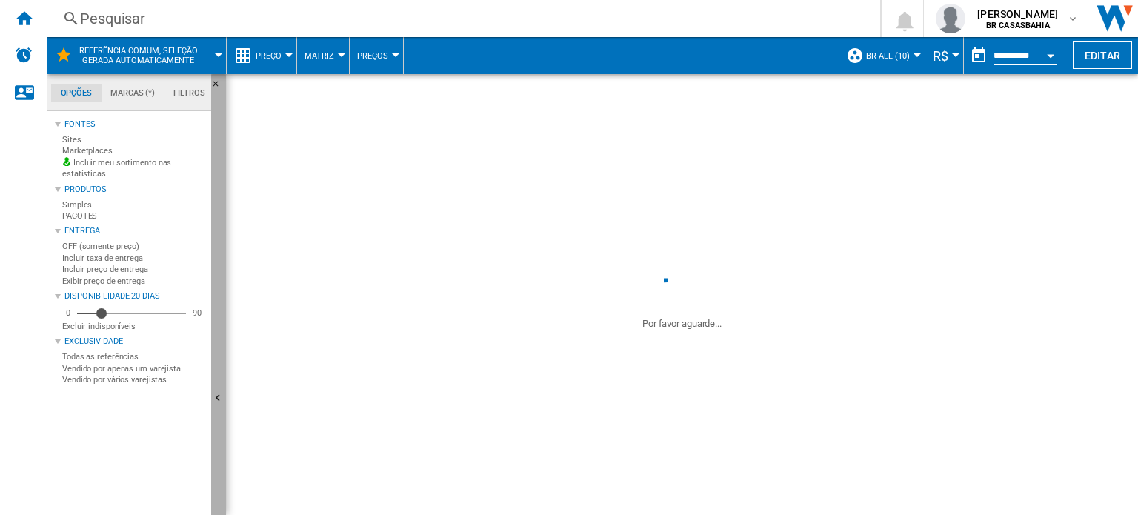
click at [213, 324] on button "Ocultar" at bounding box center [218, 399] width 15 height 650
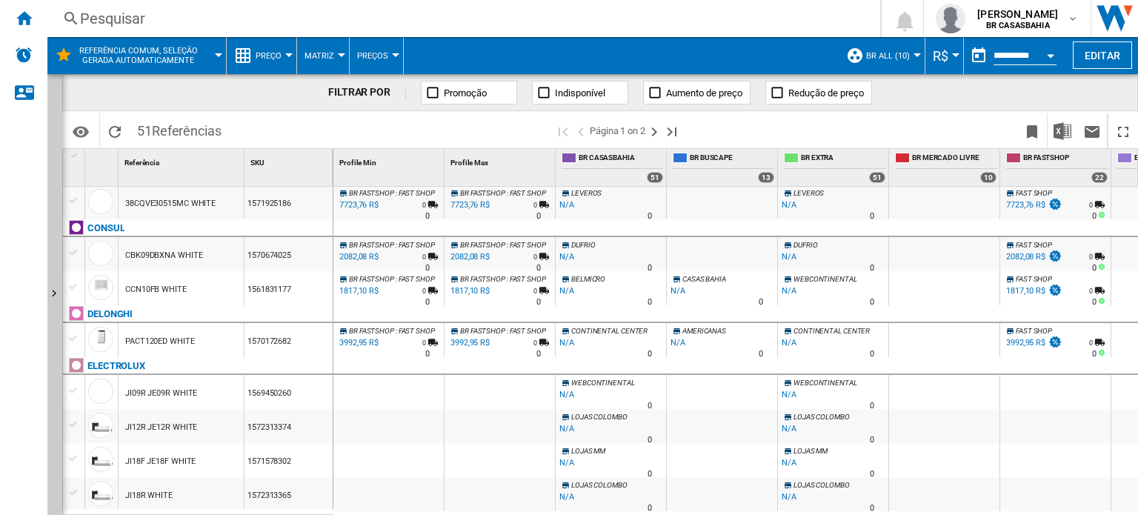
scroll to position [409, 0]
